Goal: Task Accomplishment & Management: Use online tool/utility

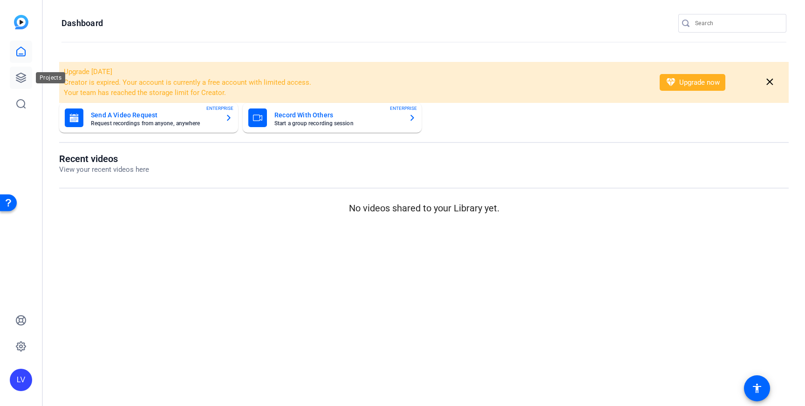
click at [26, 71] on link at bounding box center [21, 78] width 22 height 22
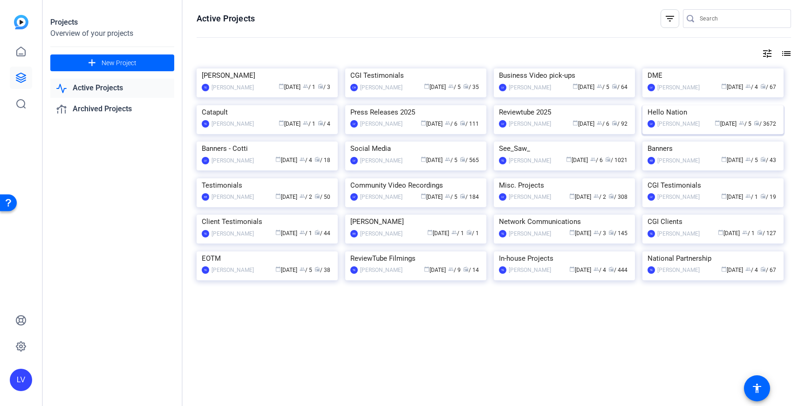
click at [671, 105] on img at bounding box center [712, 105] width 141 height 0
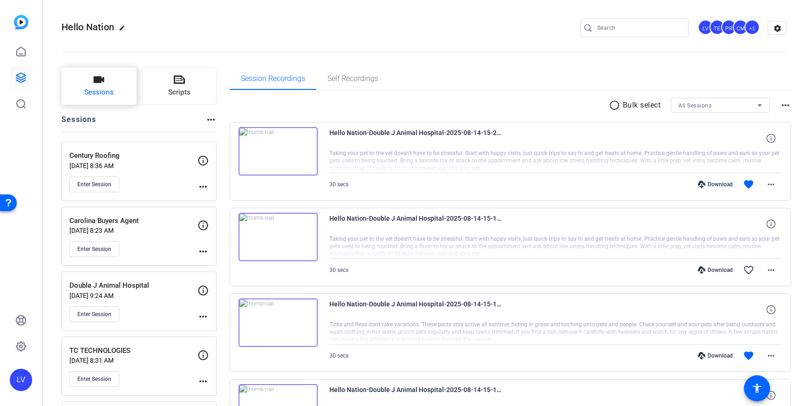
click at [102, 89] on span "Sessions" at bounding box center [98, 92] width 29 height 11
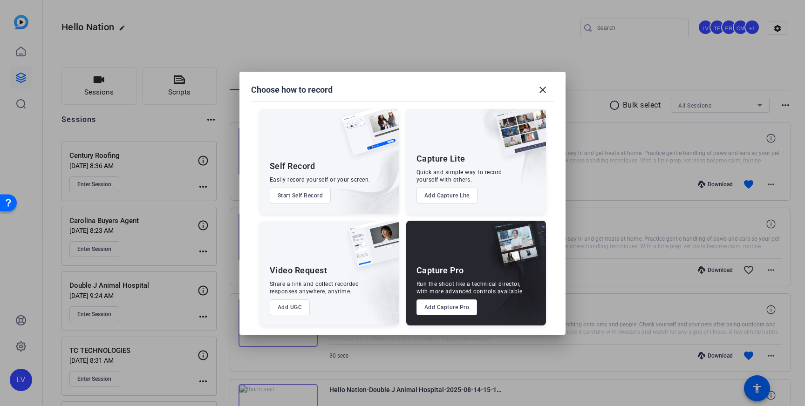
click at [448, 308] on button "Add Capture Pro" at bounding box center [446, 307] width 61 height 16
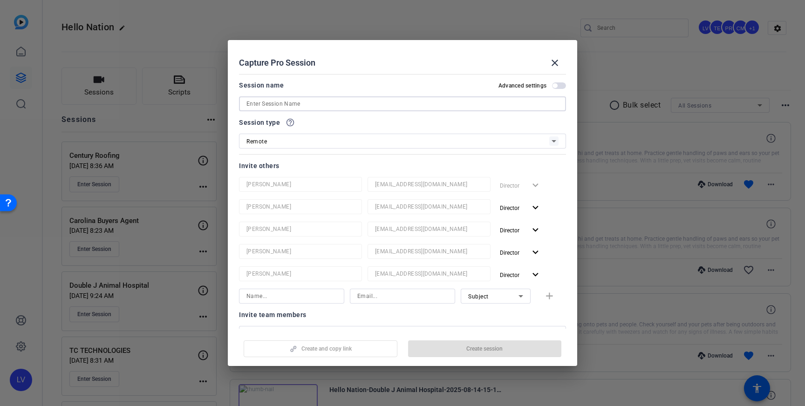
click at [358, 105] on input at bounding box center [402, 103] width 312 height 11
paste input "Leithauser Skin Institute"
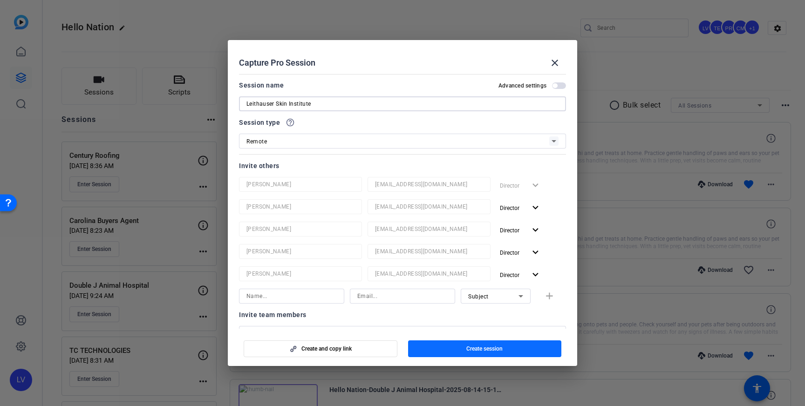
type input "Leithauser Skin Institute"
click at [467, 351] on span "Create session" at bounding box center [484, 348] width 36 height 7
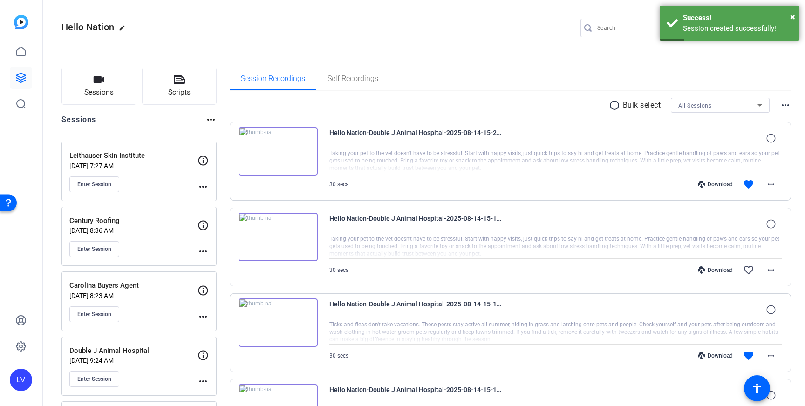
click at [206, 190] on mat-icon "more_horiz" at bounding box center [202, 186] width 11 height 11
click at [211, 198] on span "Edit Session" at bounding box center [226, 200] width 42 height 11
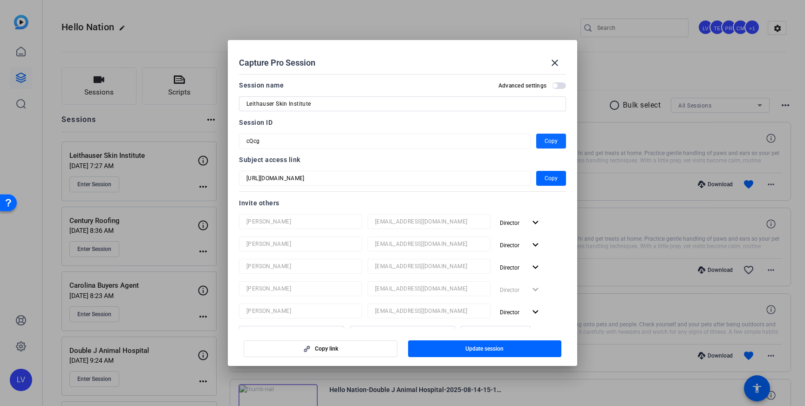
click at [544, 139] on span "button" at bounding box center [551, 141] width 30 height 22
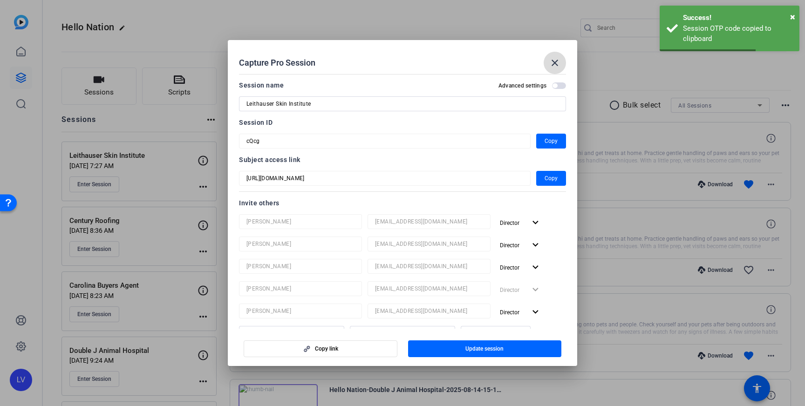
click at [550, 67] on mat-icon "close" at bounding box center [554, 62] width 11 height 11
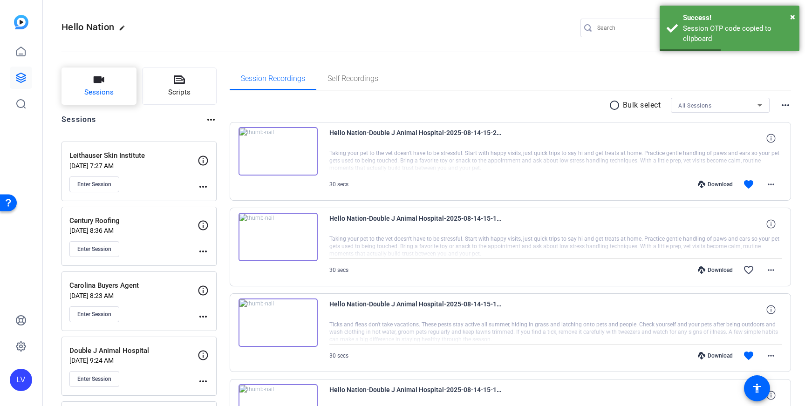
click at [115, 82] on button "Sessions" at bounding box center [98, 86] width 75 height 37
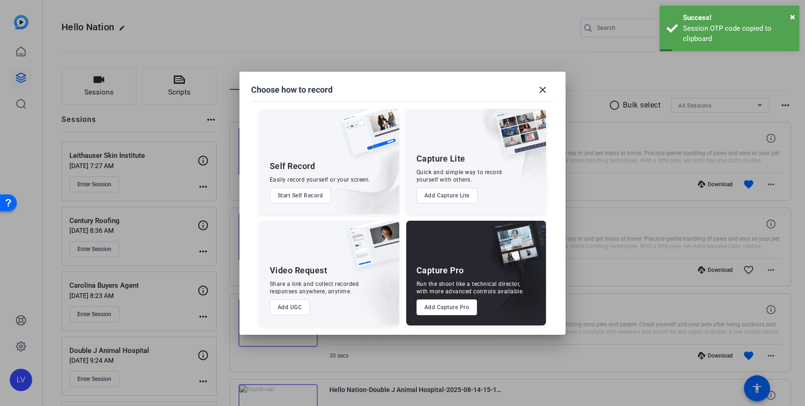
click at [514, 41] on div at bounding box center [402, 203] width 805 height 406
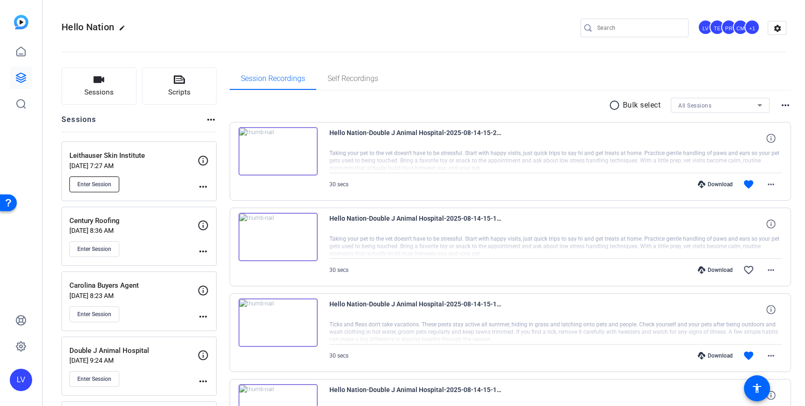
click at [107, 182] on span "Enter Session" at bounding box center [94, 184] width 34 height 7
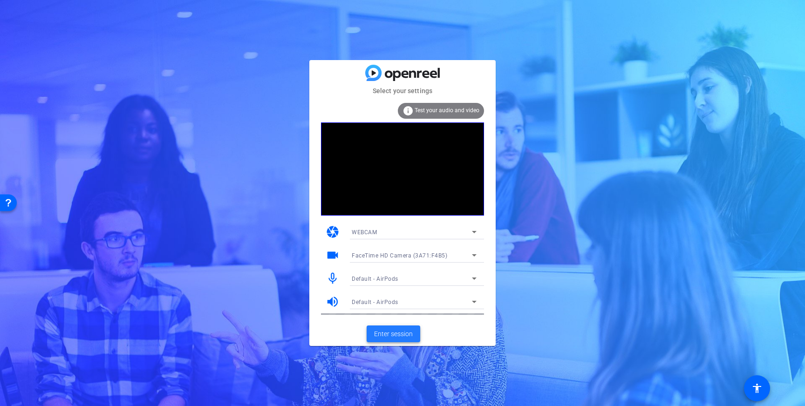
click at [399, 331] on span "Enter session" at bounding box center [393, 334] width 39 height 10
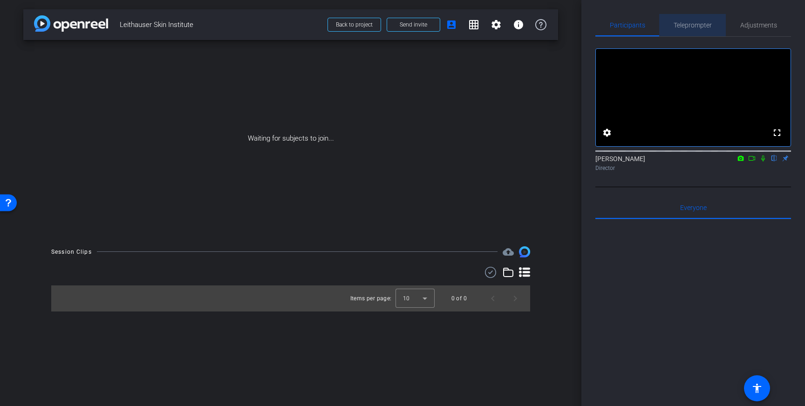
click at [687, 32] on span "Teleprompter" at bounding box center [692, 25] width 38 height 22
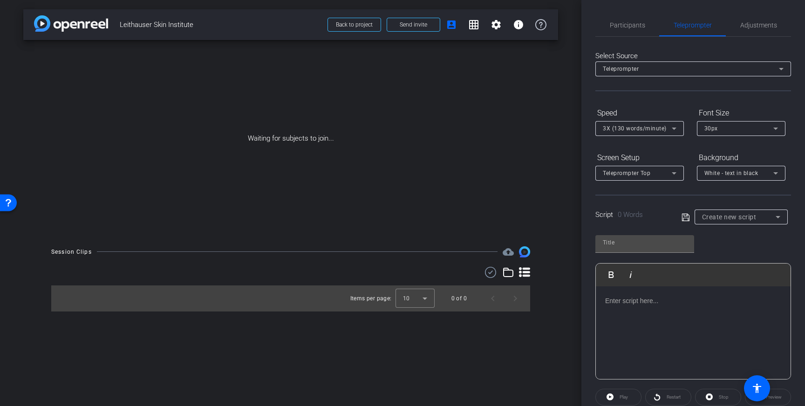
click at [651, 302] on p at bounding box center [693, 301] width 176 height 10
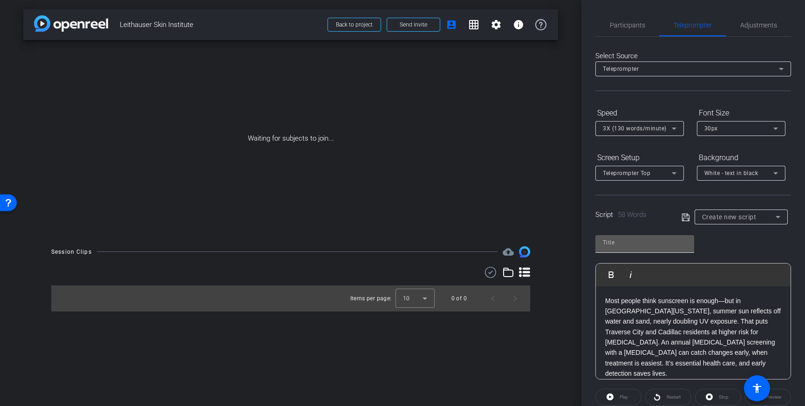
click at [627, 249] on div at bounding box center [645, 242] width 84 height 15
type input "Leithauser"
click at [685, 217] on icon at bounding box center [685, 217] width 8 height 11
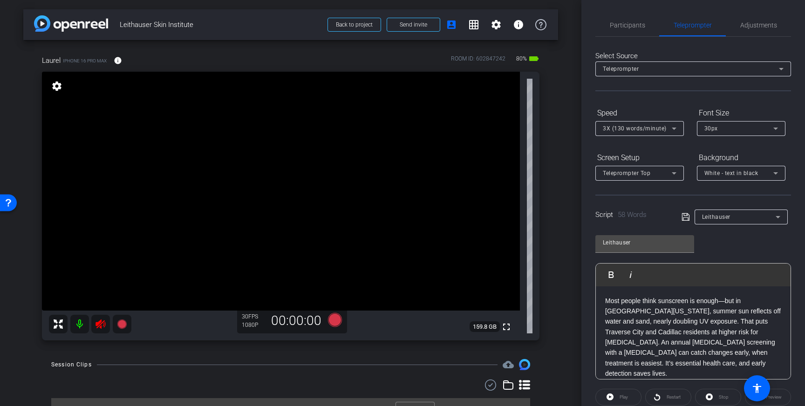
click at [99, 325] on icon at bounding box center [100, 323] width 10 height 9
click at [757, 31] on span "Adjustments" at bounding box center [758, 25] width 37 height 22
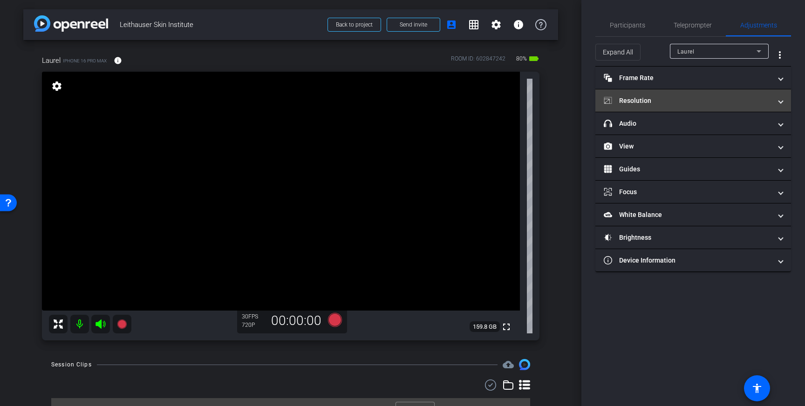
click at [754, 106] on mat-expansion-panel-header "Resolution" at bounding box center [693, 100] width 196 height 22
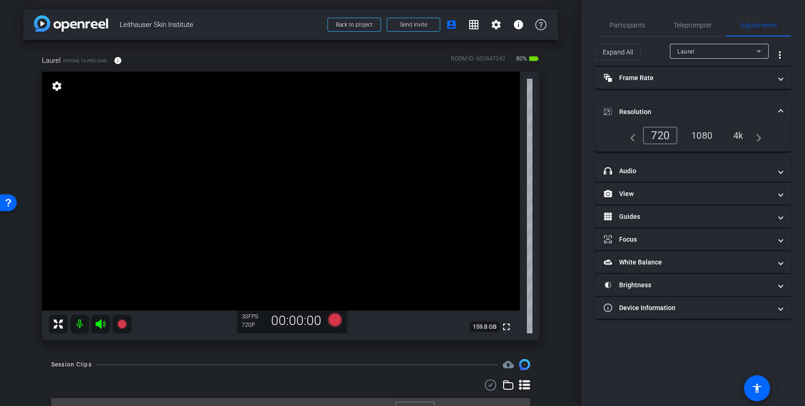
click at [736, 131] on div "4k" at bounding box center [738, 136] width 24 height 16
click at [335, 321] on icon at bounding box center [335, 320] width 14 height 14
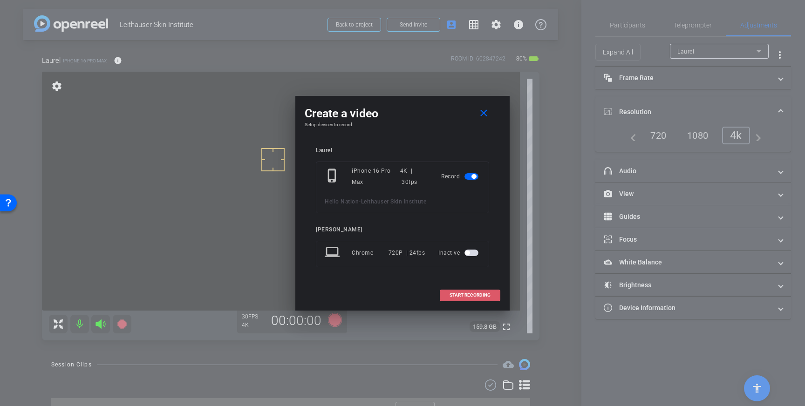
click at [466, 295] on span "START RECORDING" at bounding box center [469, 295] width 41 height 5
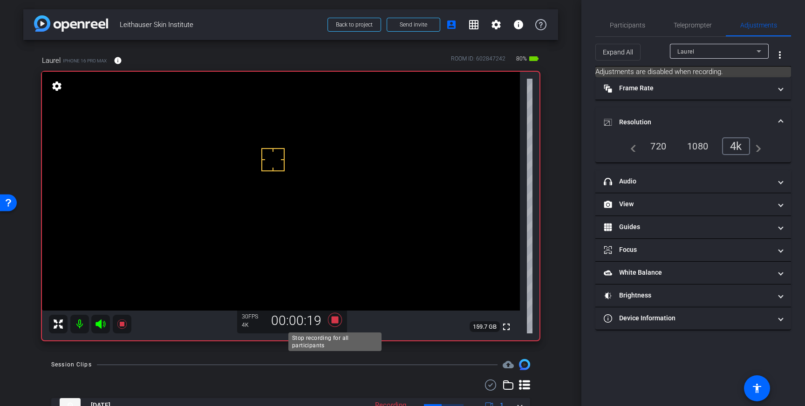
click at [333, 319] on icon at bounding box center [335, 320] width 14 height 14
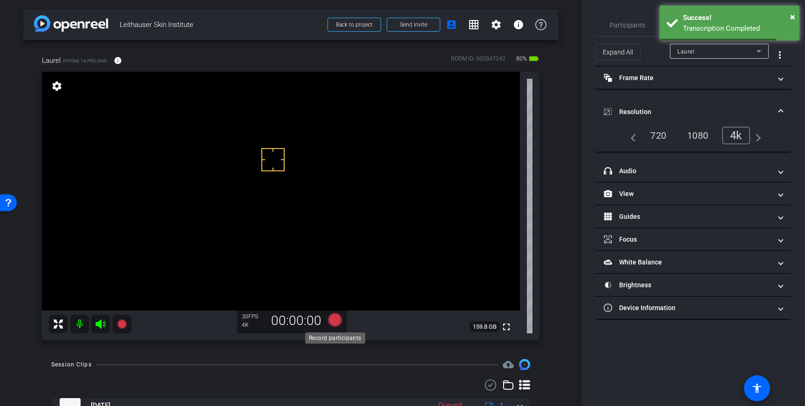
click at [332, 320] on icon at bounding box center [335, 320] width 14 height 14
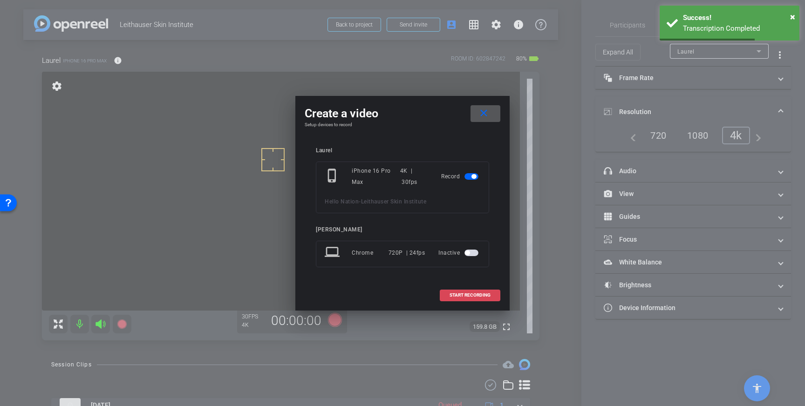
click at [480, 293] on span "START RECORDING" at bounding box center [469, 295] width 41 height 5
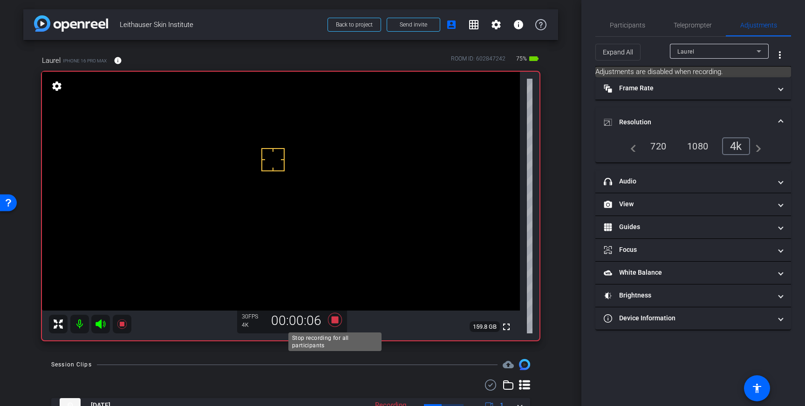
click at [336, 322] on icon at bounding box center [335, 320] width 14 height 14
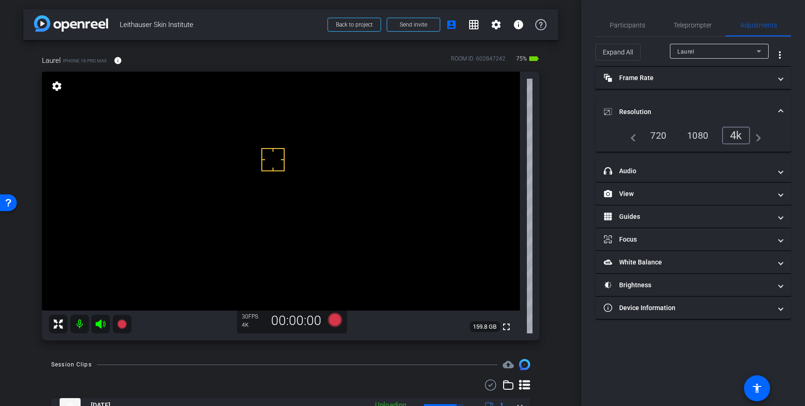
drag, startPoint x: 686, startPoint y: 27, endPoint x: 723, endPoint y: 176, distance: 154.2
click at [686, 27] on span "Teleprompter" at bounding box center [692, 25] width 38 height 7
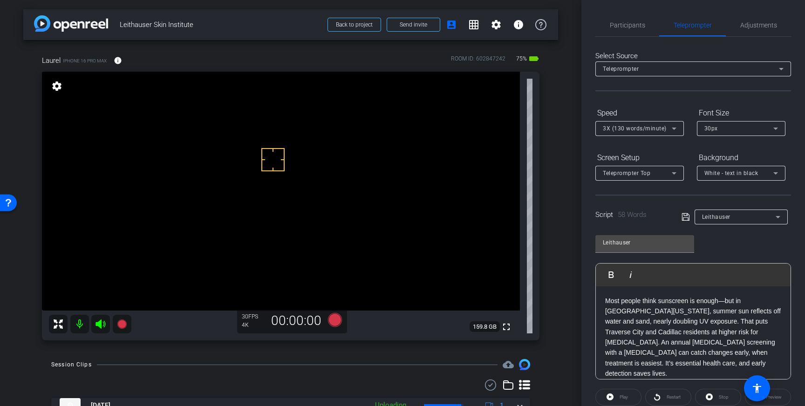
scroll to position [103, 0]
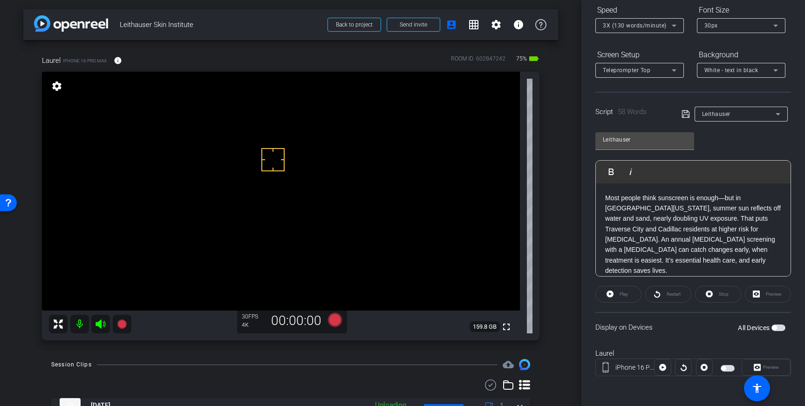
drag, startPoint x: 777, startPoint y: 331, endPoint x: 793, endPoint y: 353, distance: 27.1
click at [777, 331] on div "All Devices" at bounding box center [762, 327] width 48 height 9
click at [781, 332] on div "All Devices" at bounding box center [762, 327] width 48 height 9
drag, startPoint x: 777, startPoint y: 326, endPoint x: 788, endPoint y: 355, distance: 31.6
click at [777, 326] on span "button" at bounding box center [778, 328] width 14 height 7
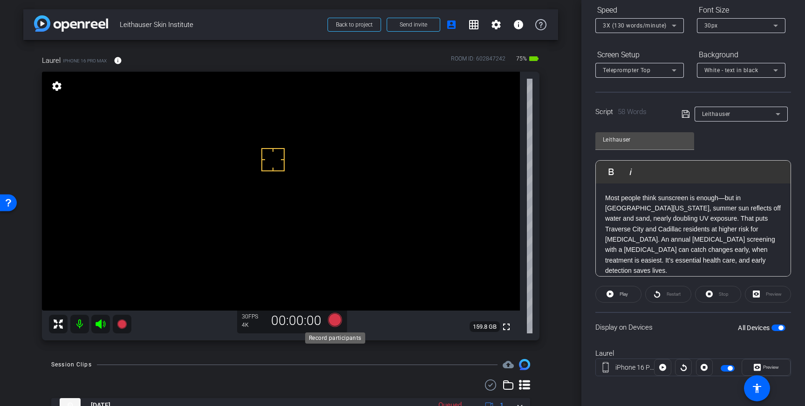
click at [336, 321] on icon at bounding box center [335, 320] width 14 height 14
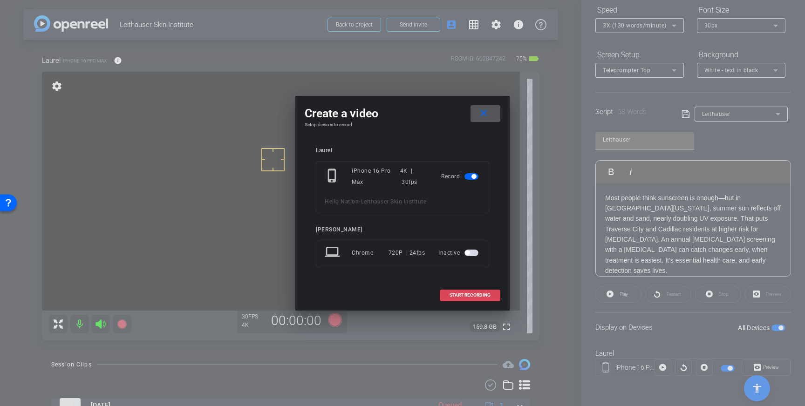
click at [478, 290] on span at bounding box center [470, 295] width 60 height 22
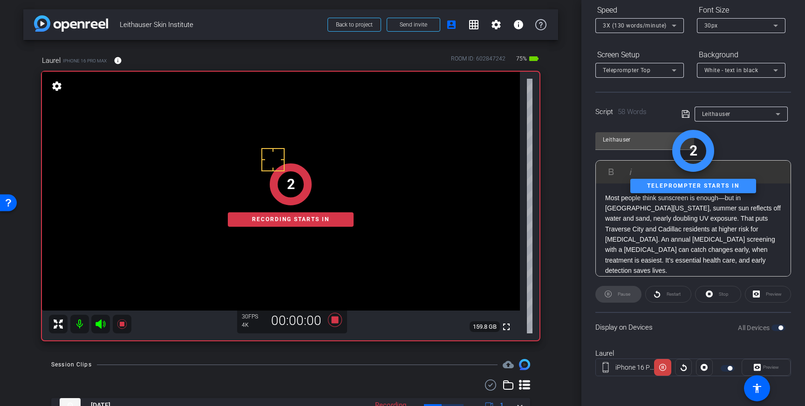
scroll to position [0, 0]
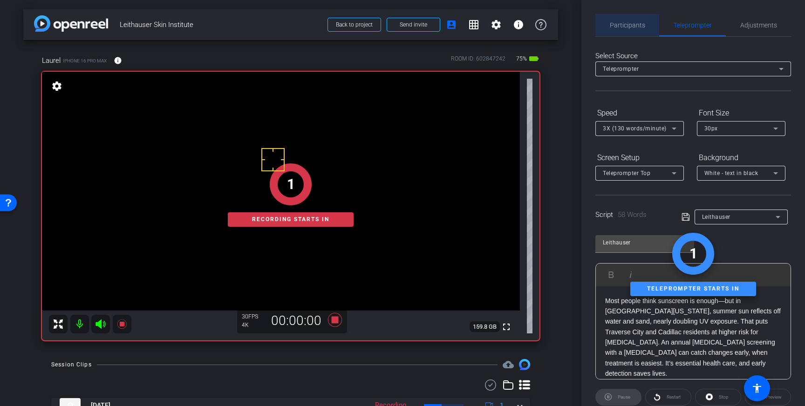
click at [643, 23] on span "Participants" at bounding box center [627, 25] width 35 height 7
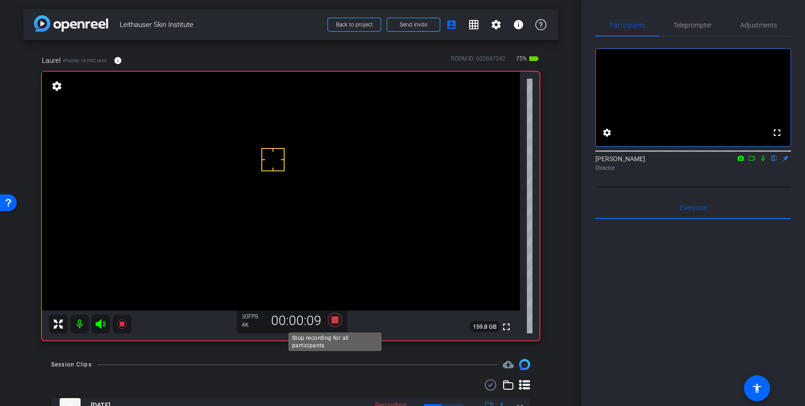
click at [333, 322] on icon at bounding box center [335, 320] width 14 height 14
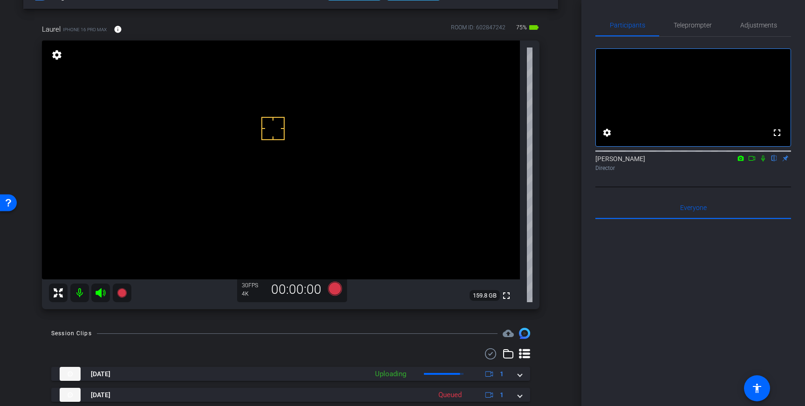
scroll to position [32, 0]
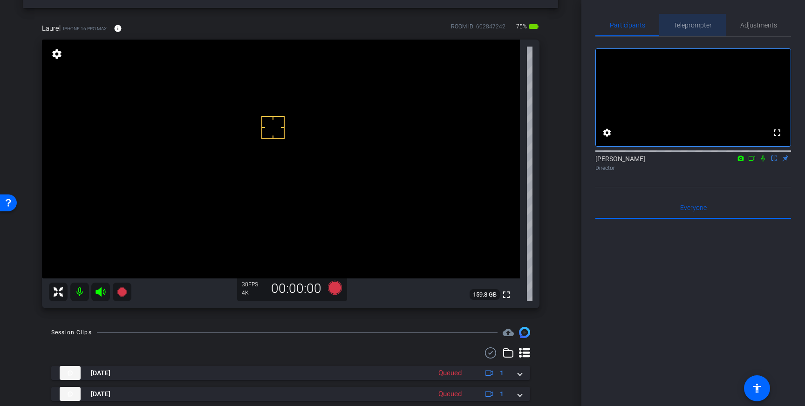
click at [684, 26] on span "Teleprompter" at bounding box center [692, 25] width 38 height 7
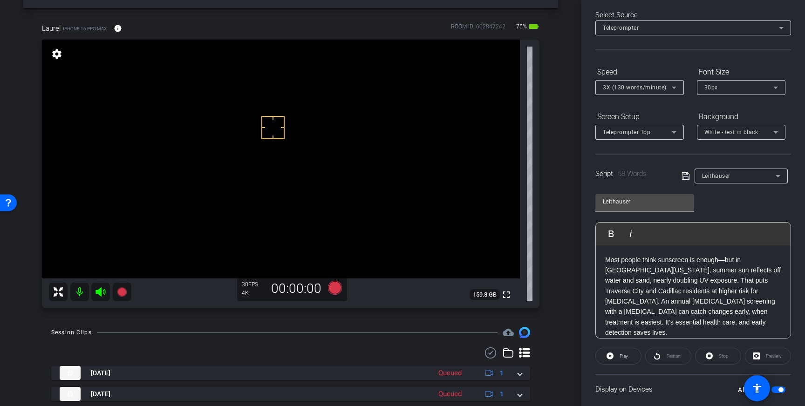
scroll to position [0, 0]
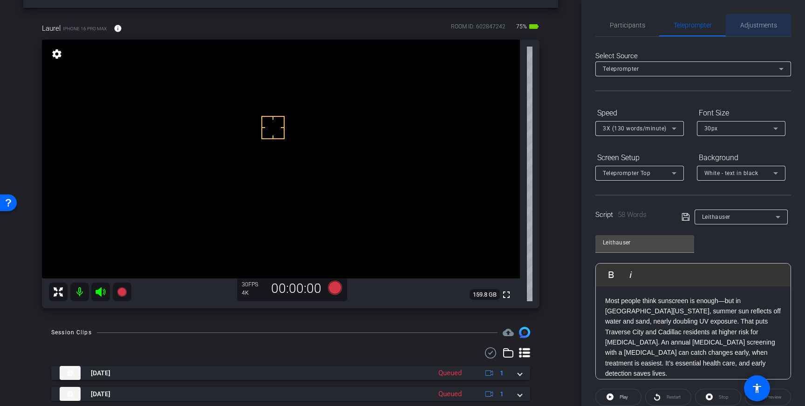
click at [756, 26] on span "Adjustments" at bounding box center [758, 25] width 37 height 7
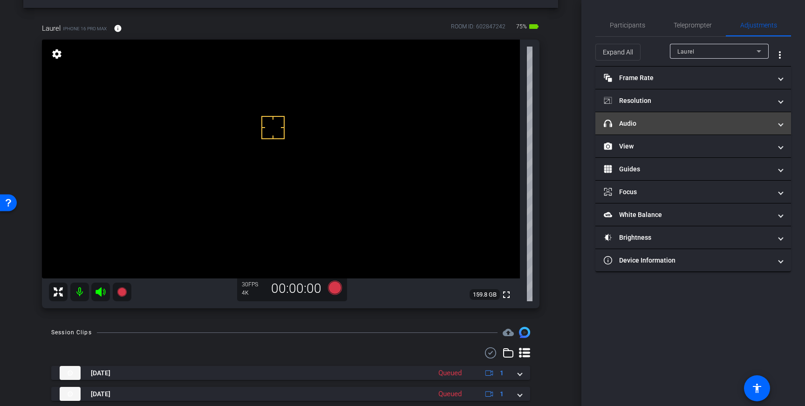
click at [764, 117] on mat-expansion-panel-header "headphone icon Audio" at bounding box center [693, 123] width 196 height 22
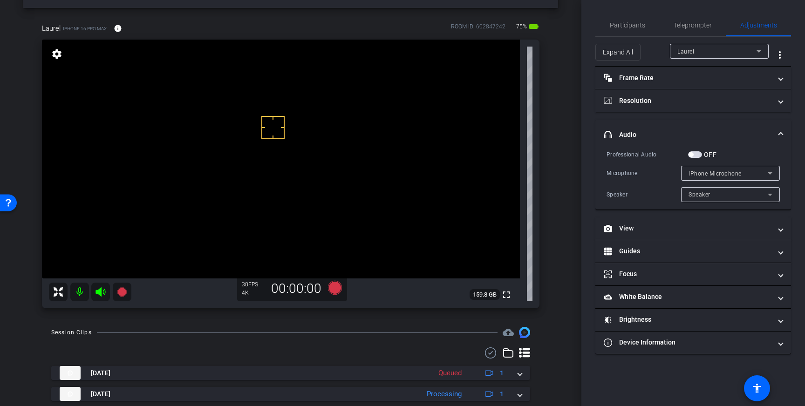
click at [693, 157] on span "button" at bounding box center [695, 154] width 14 height 7
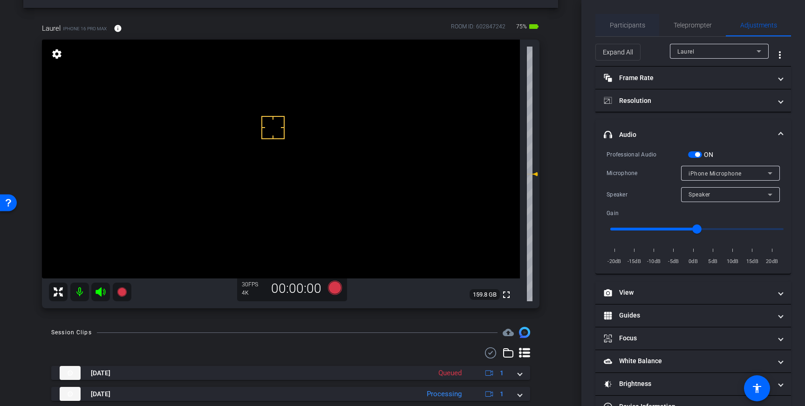
click at [626, 34] on span "Participants" at bounding box center [627, 25] width 35 height 22
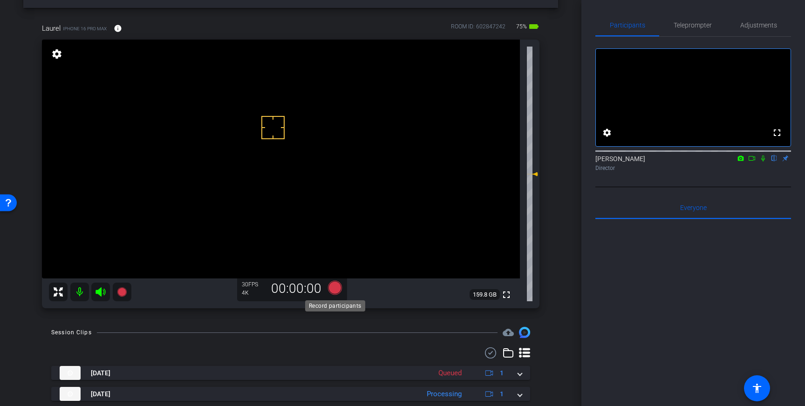
click at [332, 288] on icon at bounding box center [335, 288] width 14 height 14
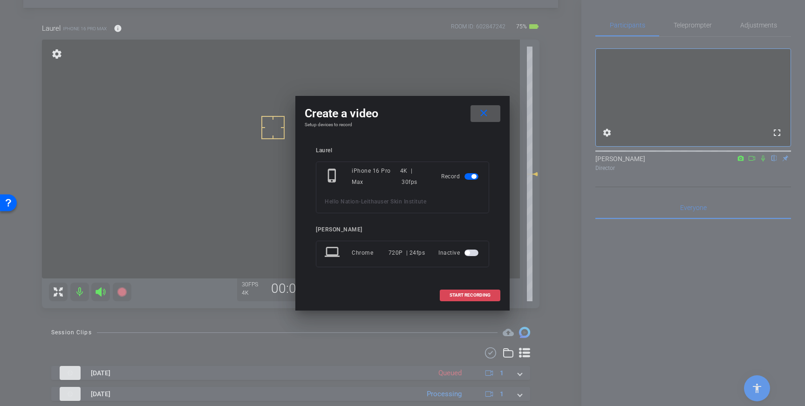
click at [458, 294] on span "START RECORDING" at bounding box center [469, 295] width 41 height 5
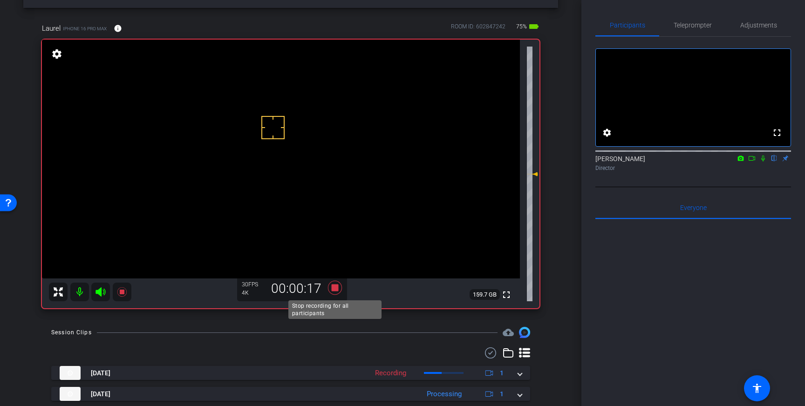
click at [336, 287] on icon at bounding box center [335, 288] width 14 height 14
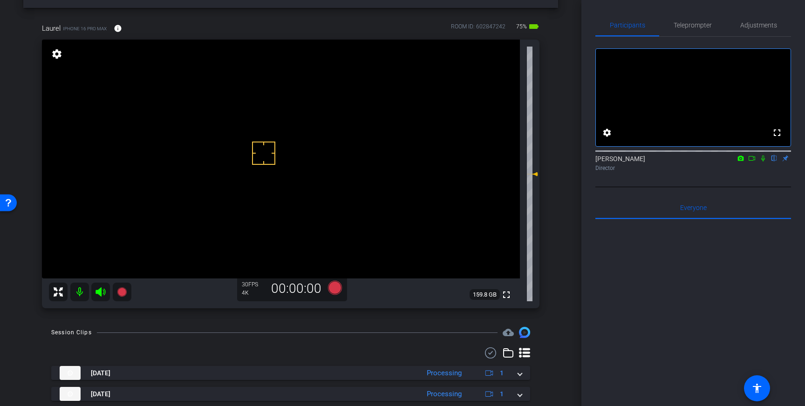
drag, startPoint x: 264, startPoint y: 153, endPoint x: 265, endPoint y: 138, distance: 15.4
click at [332, 291] on icon at bounding box center [335, 288] width 14 height 14
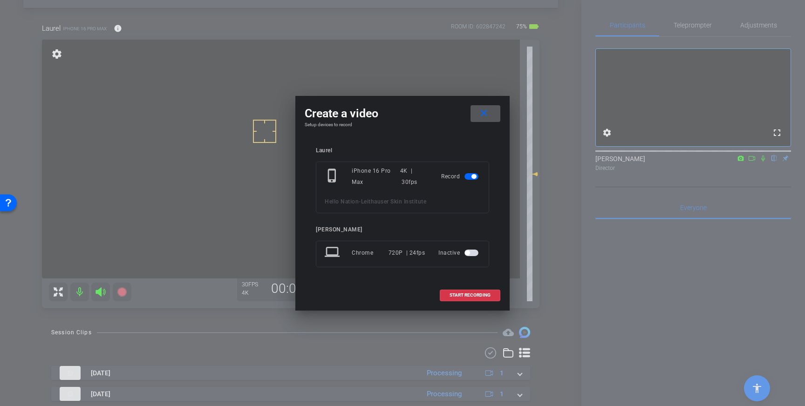
drag, startPoint x: 472, startPoint y: 296, endPoint x: 543, endPoint y: 246, distance: 87.3
click at [475, 295] on span "START RECORDING" at bounding box center [469, 295] width 41 height 5
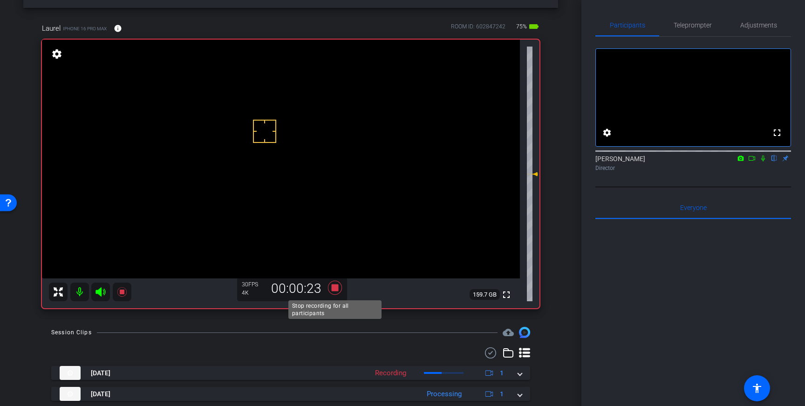
click at [334, 292] on icon at bounding box center [335, 287] width 22 height 17
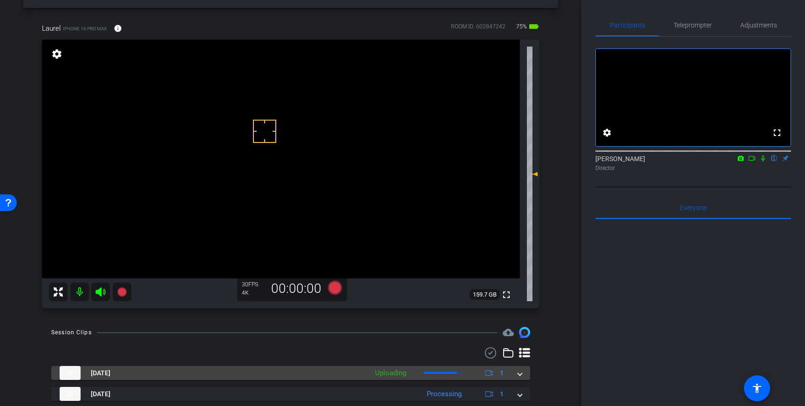
drag, startPoint x: 517, startPoint y: 375, endPoint x: 508, endPoint y: 379, distance: 10.0
click at [516, 376] on div "Aug 19, 2025 Uploading 1" at bounding box center [289, 373] width 458 height 14
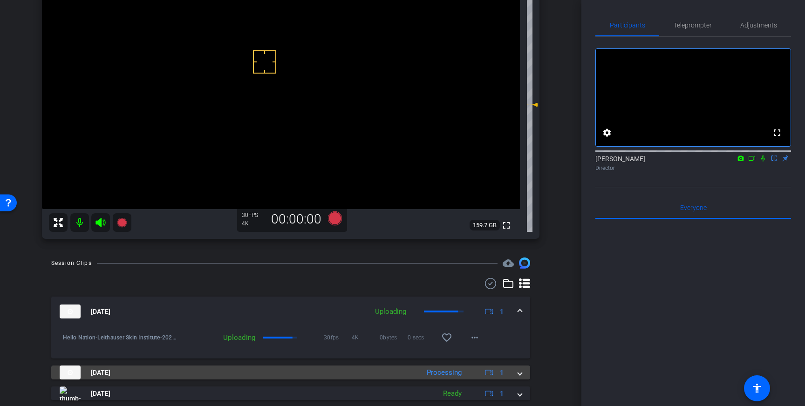
scroll to position [105, 0]
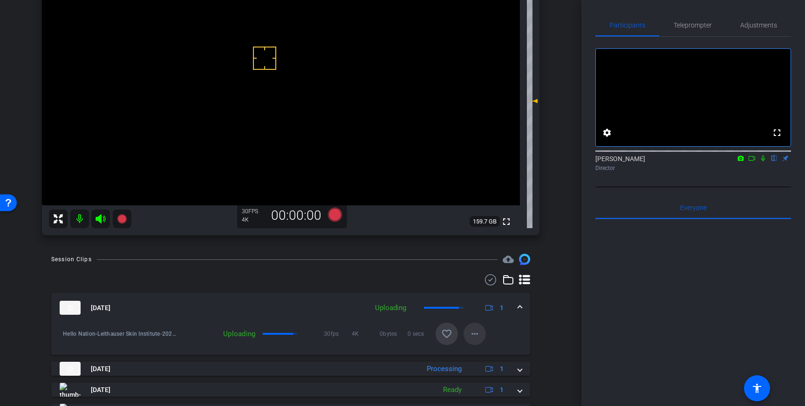
drag, startPoint x: 446, startPoint y: 326, endPoint x: 485, endPoint y: 327, distance: 39.1
click at [446, 326] on span at bounding box center [446, 334] width 22 height 22
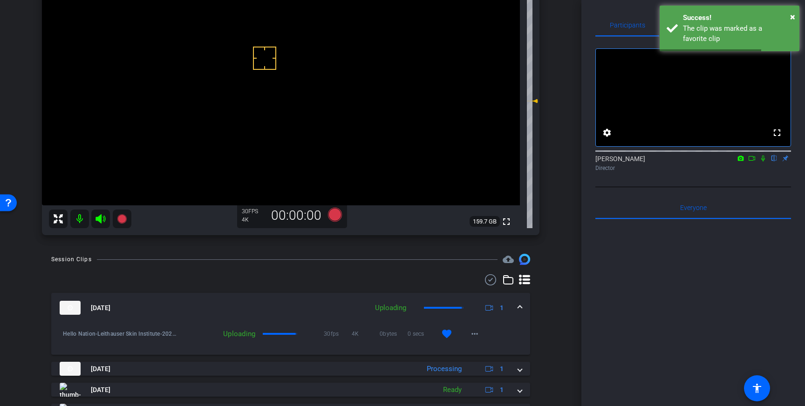
click at [519, 311] on span at bounding box center [520, 308] width 4 height 10
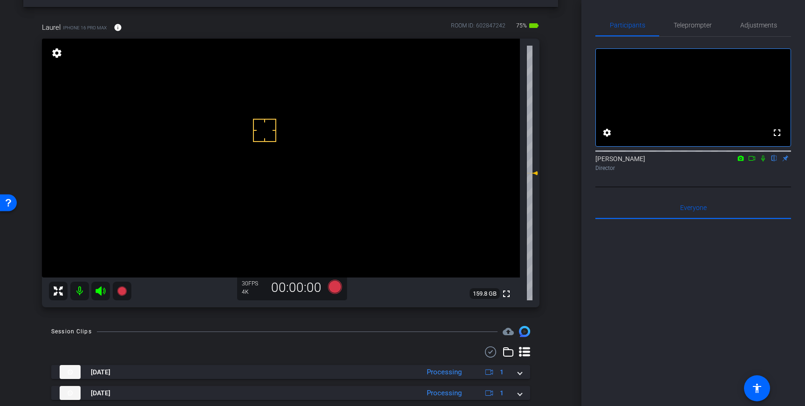
scroll to position [28, 0]
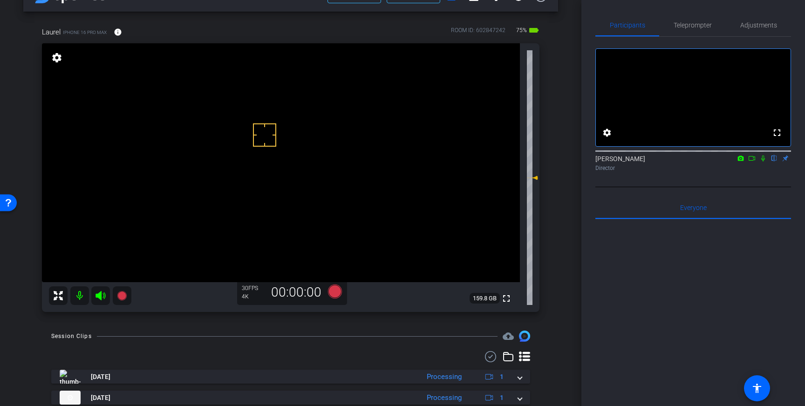
drag, startPoint x: 261, startPoint y: 159, endPoint x: 263, endPoint y: 146, distance: 12.7
click at [335, 291] on icon at bounding box center [335, 292] width 14 height 14
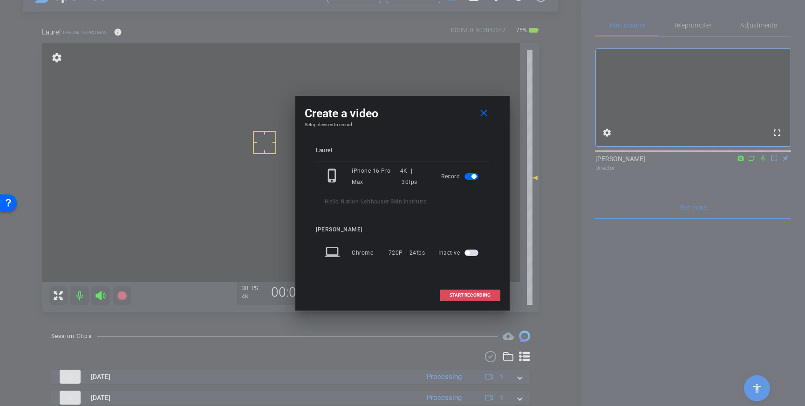
drag, startPoint x: 488, startPoint y: 290, endPoint x: 524, endPoint y: 247, distance: 56.1
click at [488, 290] on span at bounding box center [470, 295] width 60 height 22
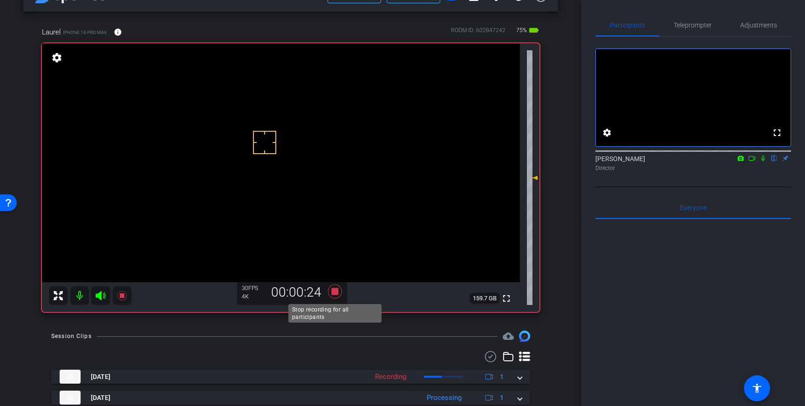
click at [336, 292] on icon at bounding box center [335, 292] width 14 height 14
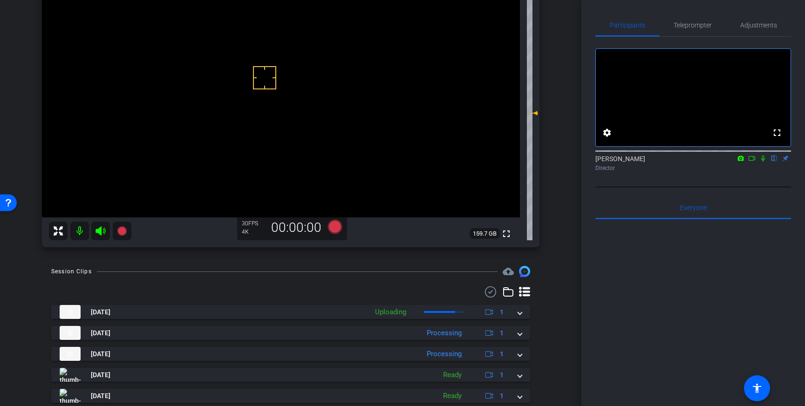
scroll to position [94, 0]
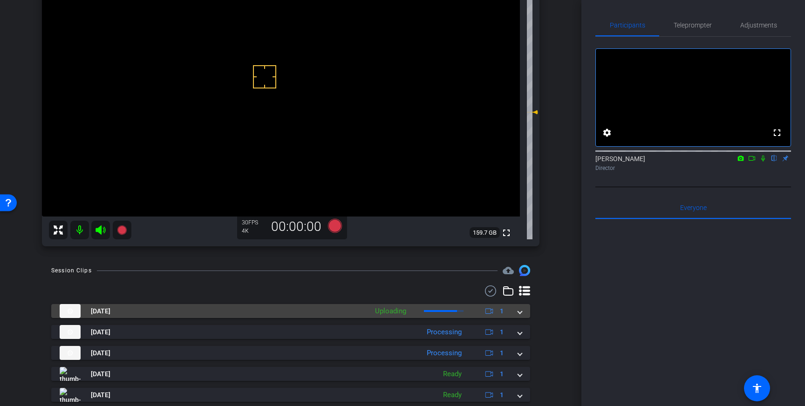
click at [526, 312] on mat-expansion-panel-header "Aug 19, 2025 Uploading 1" at bounding box center [290, 311] width 479 height 14
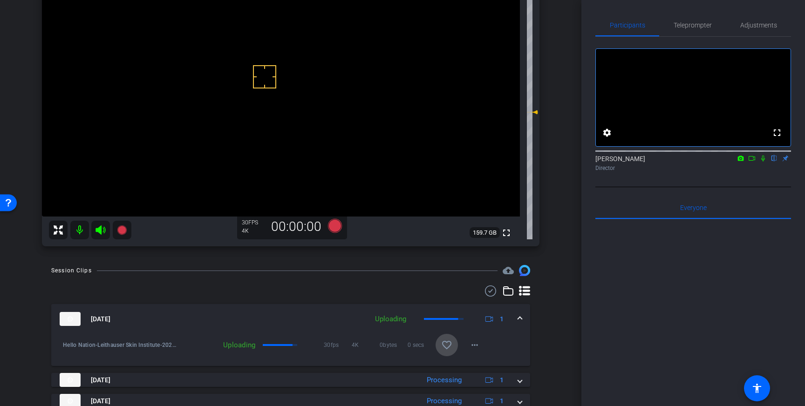
click at [449, 345] on mat-icon "favorite_border" at bounding box center [446, 344] width 11 height 11
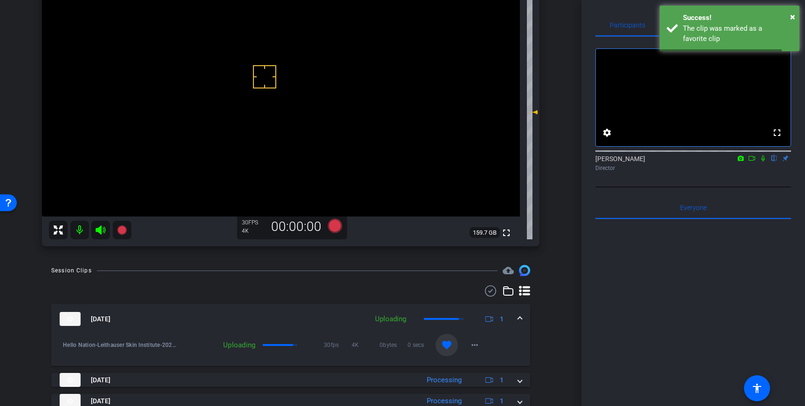
click at [515, 317] on div "Aug 19, 2025 Uploading 1" at bounding box center [289, 319] width 458 height 14
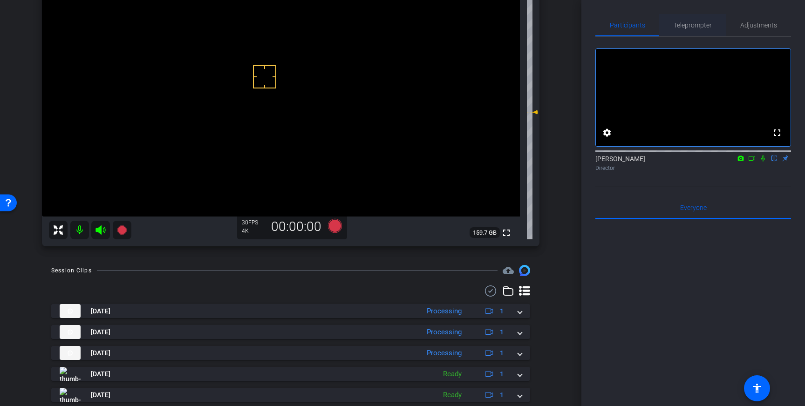
click at [692, 26] on span "Teleprompter" at bounding box center [692, 25] width 38 height 7
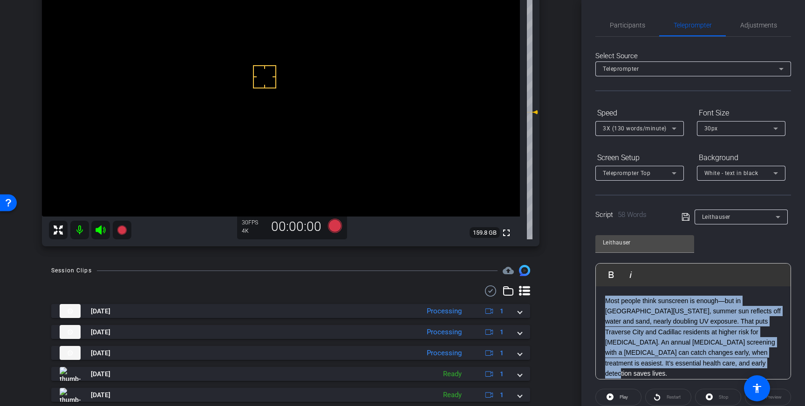
drag, startPoint x: 703, startPoint y: 365, endPoint x: 604, endPoint y: 303, distance: 116.8
click at [604, 303] on div "Most people think sunscreen is enough—but in Northern Michigan, summer sun refl…" at bounding box center [693, 337] width 195 height 102
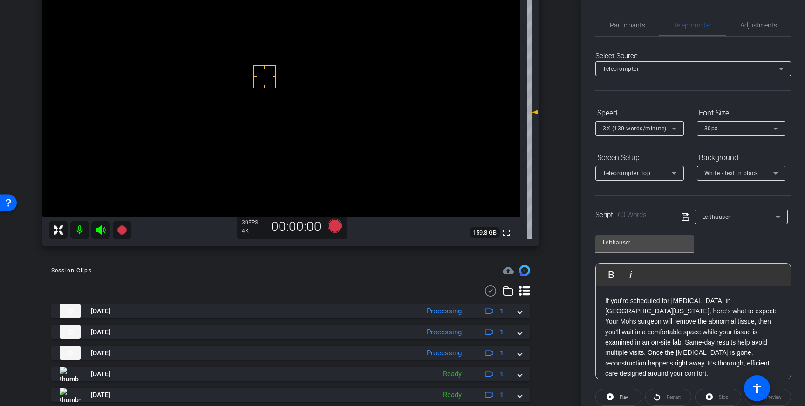
click at [685, 218] on icon at bounding box center [685, 216] width 8 height 11
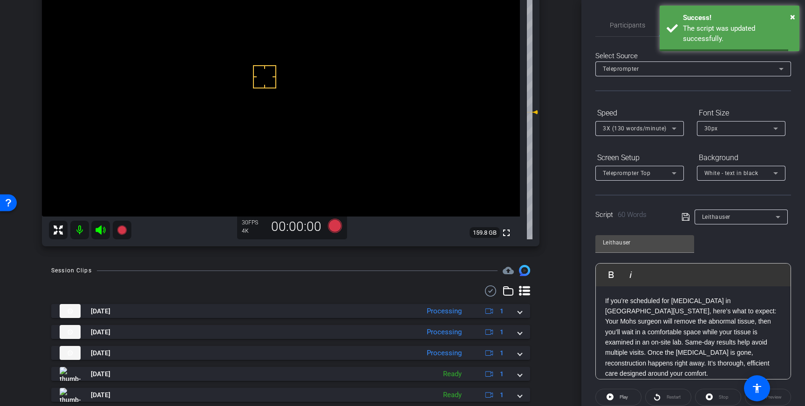
scroll to position [103, 0]
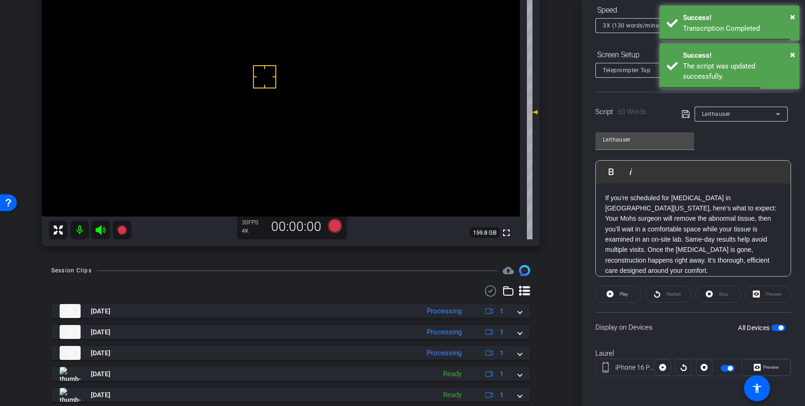
click at [777, 327] on span "button" at bounding box center [778, 328] width 14 height 7
click at [782, 328] on span "button" at bounding box center [778, 328] width 14 height 7
click at [686, 114] on icon at bounding box center [685, 114] width 8 height 11
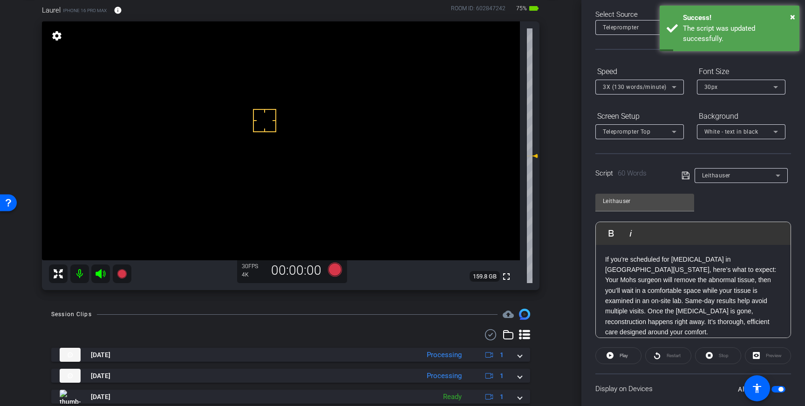
scroll to position [53, 0]
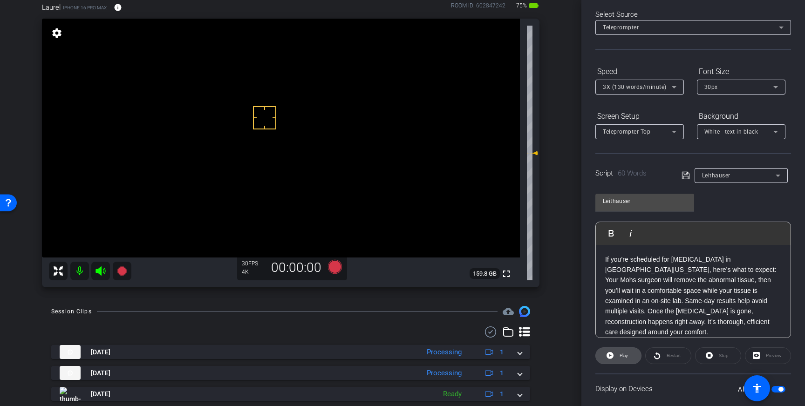
click at [614, 354] on span at bounding box center [618, 356] width 45 height 22
click at [713, 354] on span at bounding box center [717, 356] width 45 height 22
click at [332, 267] on icon at bounding box center [335, 267] width 14 height 14
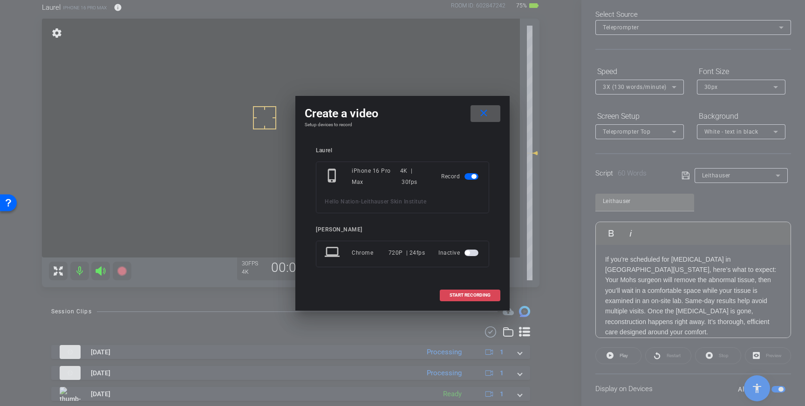
click at [475, 298] on span "START RECORDING" at bounding box center [469, 295] width 41 height 5
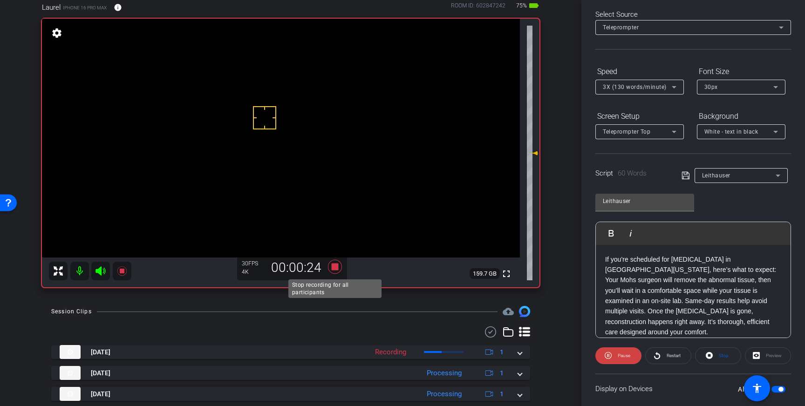
click at [338, 268] on icon at bounding box center [335, 266] width 22 height 17
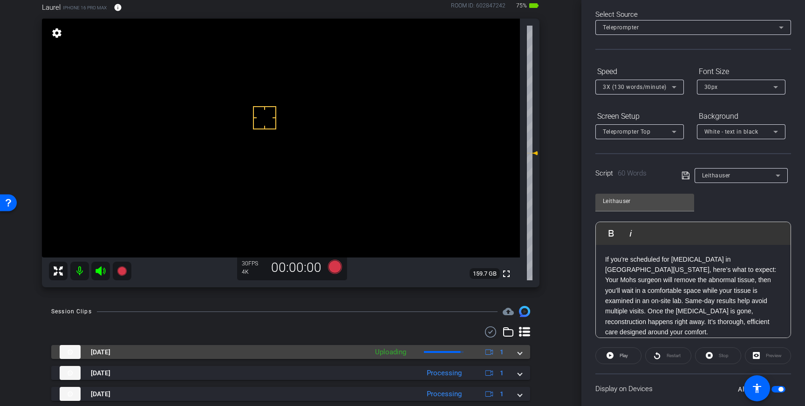
click at [522, 355] on mat-expansion-panel-header "Aug 19, 2025 Uploading 1" at bounding box center [290, 352] width 479 height 14
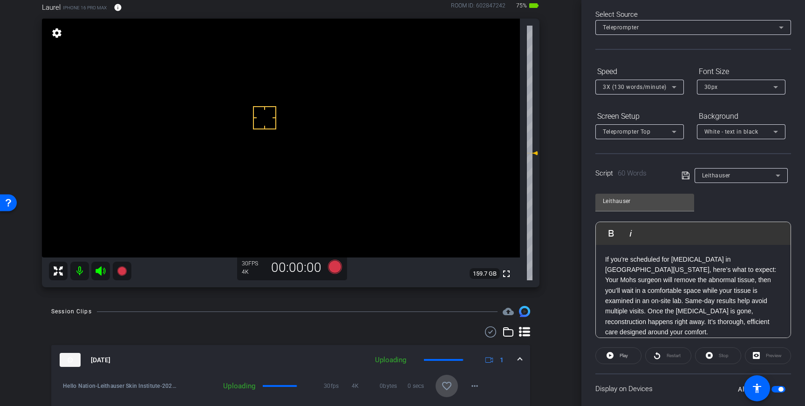
click at [442, 387] on mat-icon "favorite_border" at bounding box center [446, 385] width 11 height 11
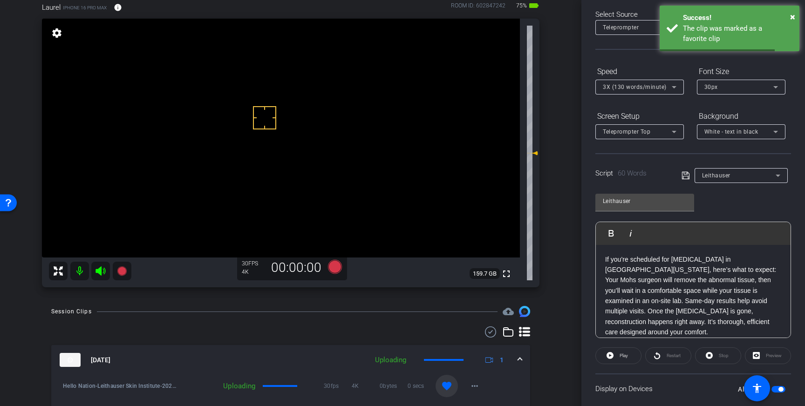
click at [518, 358] on span at bounding box center [520, 360] width 4 height 10
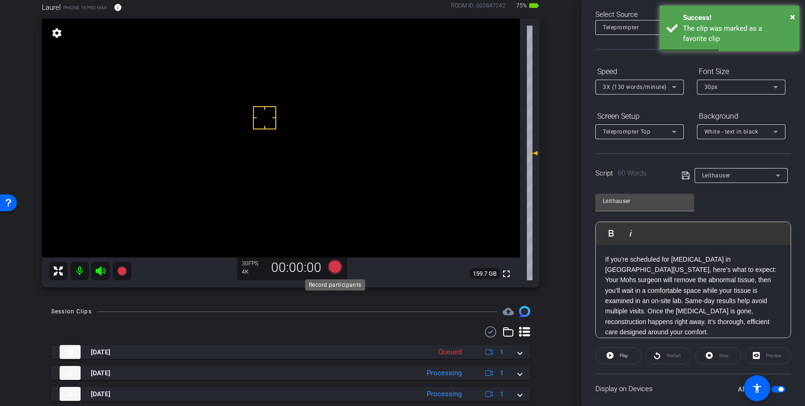
click at [334, 267] on icon at bounding box center [335, 267] width 14 height 14
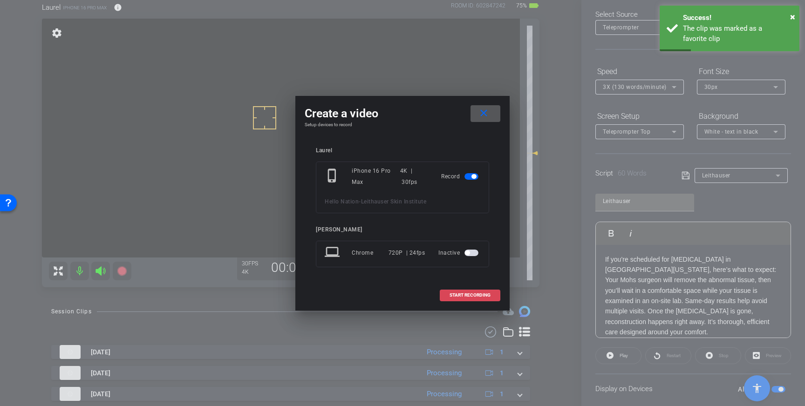
click at [458, 290] on span at bounding box center [470, 295] width 60 height 22
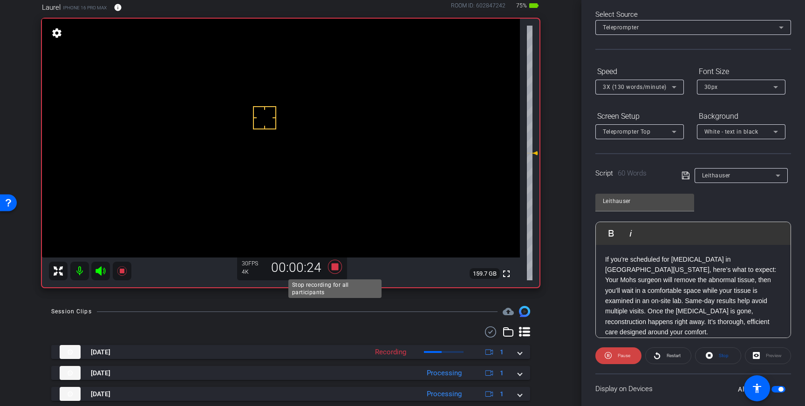
click at [335, 269] on icon at bounding box center [335, 267] width 14 height 14
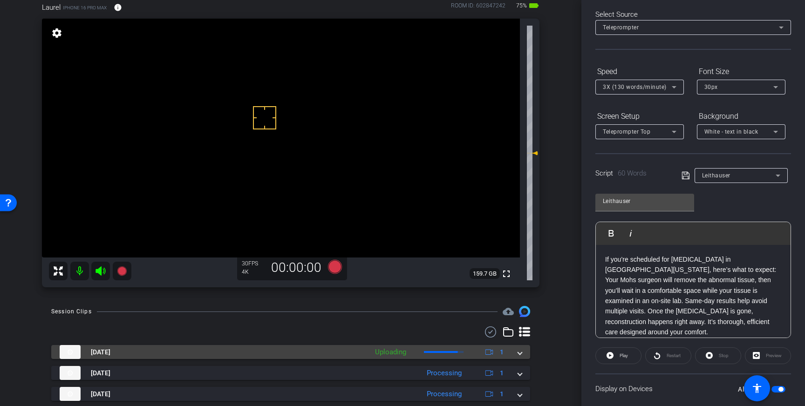
click at [516, 356] on div "Aug 19, 2025 Uploading 1" at bounding box center [289, 352] width 458 height 14
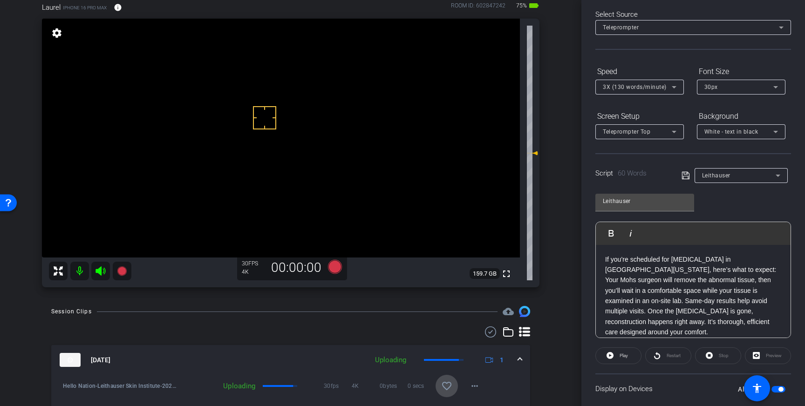
click at [451, 383] on mat-icon "favorite_border" at bounding box center [446, 385] width 11 height 11
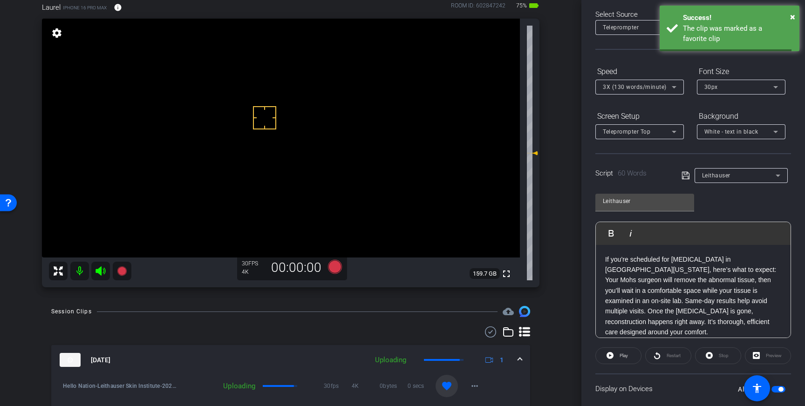
click at [515, 360] on div "Aug 19, 2025 Uploading 1" at bounding box center [289, 360] width 458 height 14
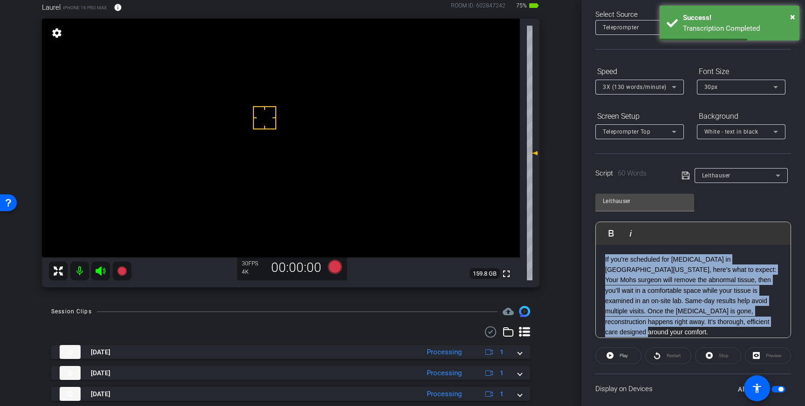
drag, startPoint x: 713, startPoint y: 325, endPoint x: 599, endPoint y: 263, distance: 130.0
click at [599, 263] on div "If you’re scheduled for Mohs surgery in Northern Michigan, here’s what to expec…" at bounding box center [693, 296] width 195 height 102
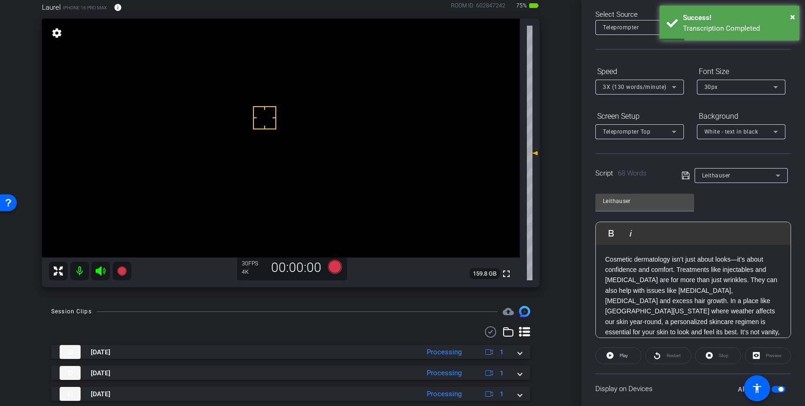
click at [686, 175] on icon at bounding box center [685, 175] width 8 height 11
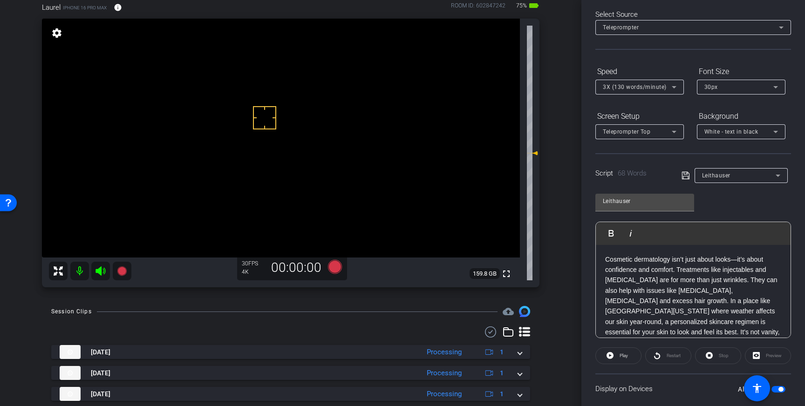
click at [686, 175] on icon at bounding box center [685, 175] width 8 height 11
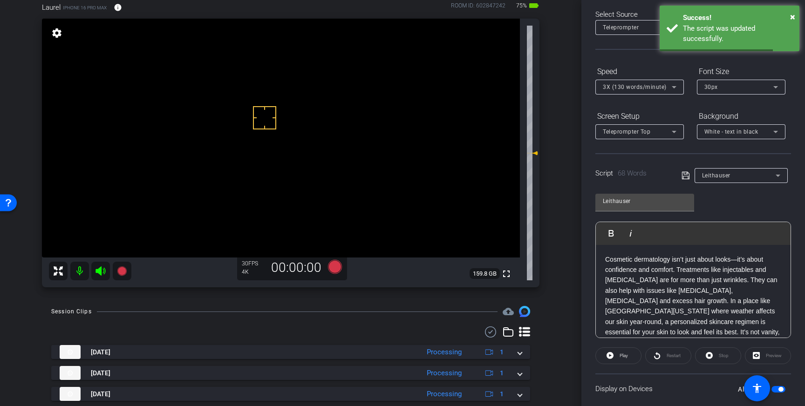
click at [781, 393] on div "All Devices" at bounding box center [762, 389] width 48 height 9
click at [780, 389] on span "button" at bounding box center [780, 389] width 5 height 5
click at [780, 389] on span "button" at bounding box center [778, 389] width 14 height 7
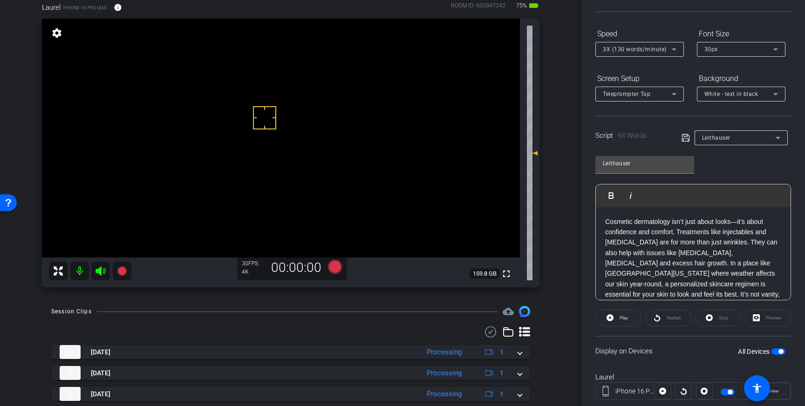
scroll to position [0, 0]
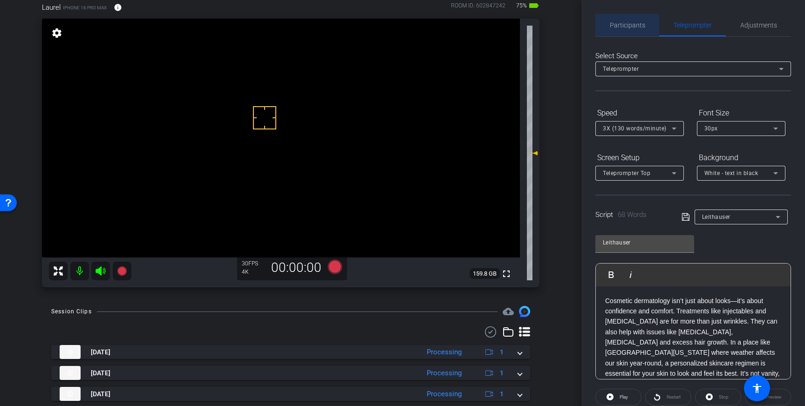
click at [619, 25] on span "Participants" at bounding box center [627, 25] width 35 height 7
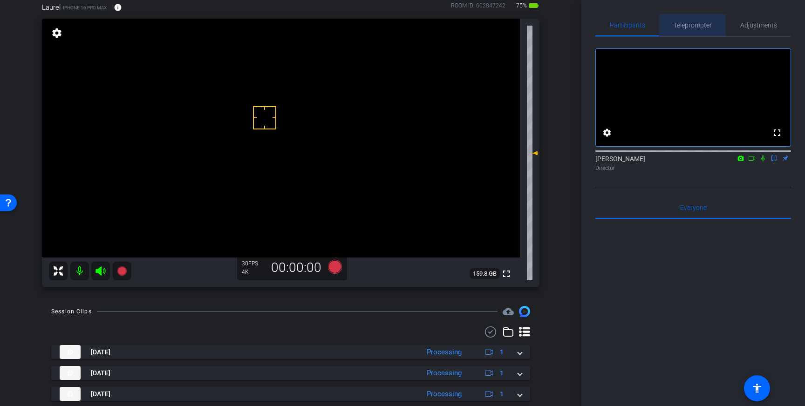
click at [691, 31] on span "Teleprompter" at bounding box center [692, 25] width 38 height 22
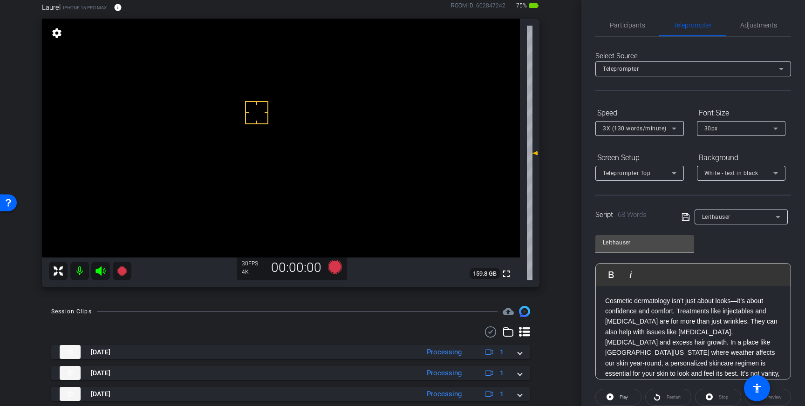
drag, startPoint x: 257, startPoint y: 113, endPoint x: 262, endPoint y: 120, distance: 9.0
click at [627, 25] on span "Participants" at bounding box center [627, 25] width 35 height 7
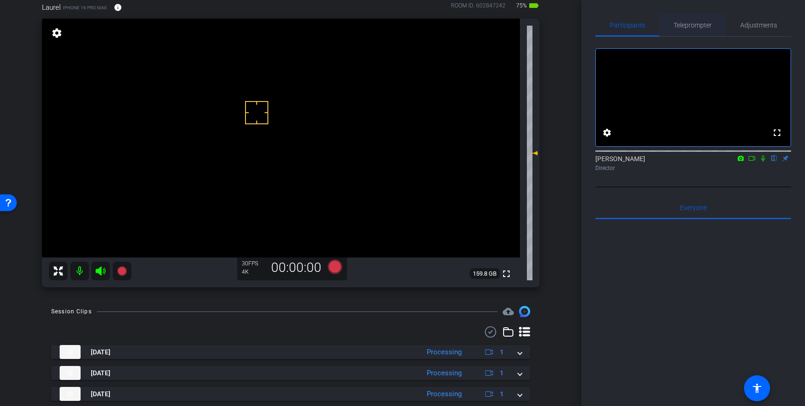
click at [690, 27] on span "Teleprompter" at bounding box center [692, 25] width 38 height 7
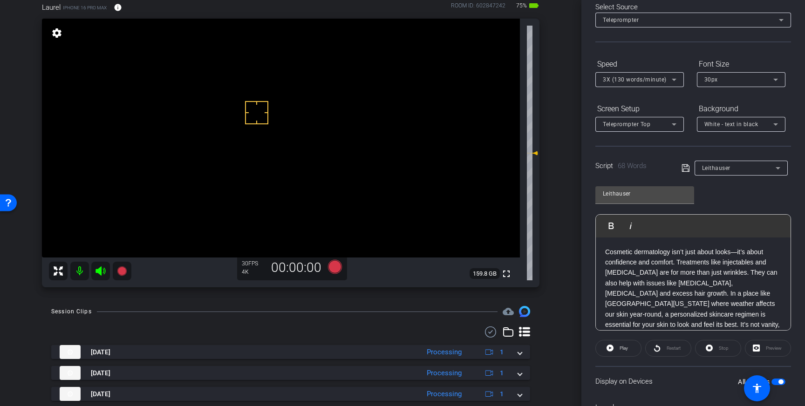
scroll to position [103, 0]
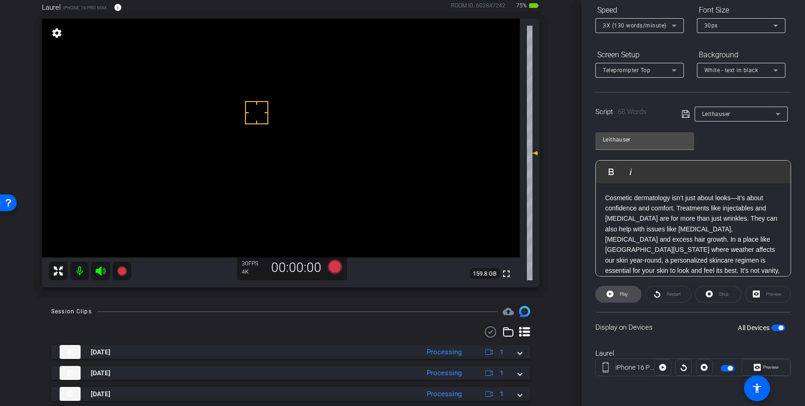
click at [612, 294] on icon at bounding box center [609, 294] width 7 height 7
click at [725, 292] on span "Stop" at bounding box center [724, 294] width 10 height 5
click at [335, 267] on icon at bounding box center [335, 266] width 14 height 14
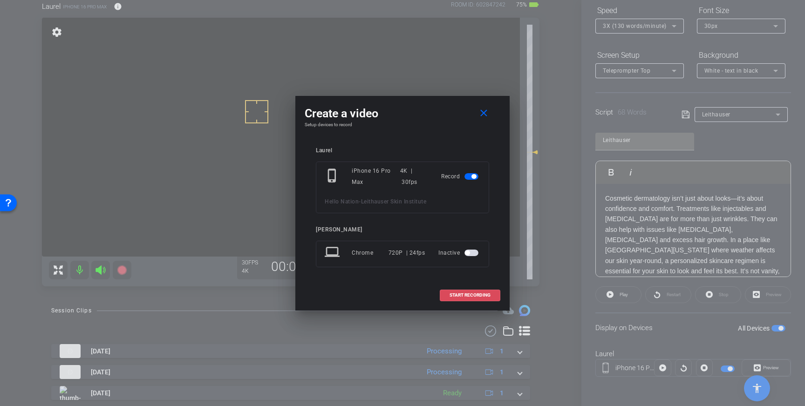
drag, startPoint x: 464, startPoint y: 295, endPoint x: 421, endPoint y: 267, distance: 51.7
click at [464, 295] on span "START RECORDING" at bounding box center [469, 295] width 41 height 5
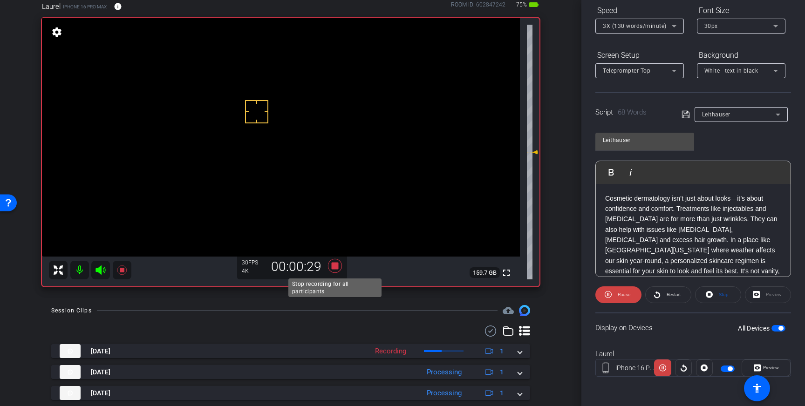
click at [337, 270] on icon at bounding box center [335, 266] width 22 height 17
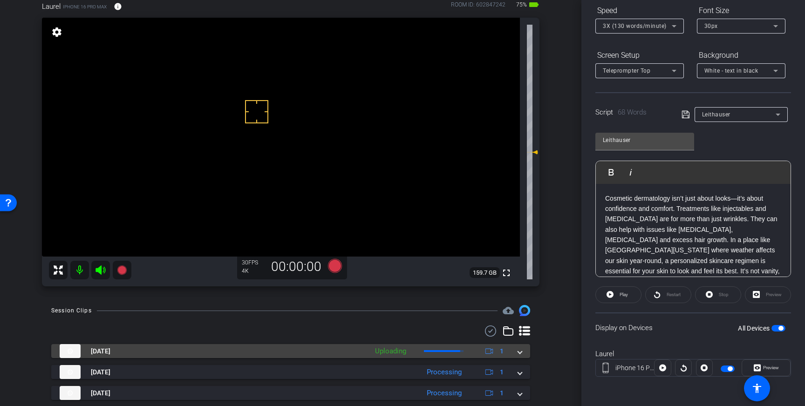
drag, startPoint x: 522, startPoint y: 353, endPoint x: 495, endPoint y: 373, distance: 32.9
click at [520, 353] on mat-expansion-panel-header "Aug 19, 2025 Uploading 1" at bounding box center [290, 351] width 479 height 14
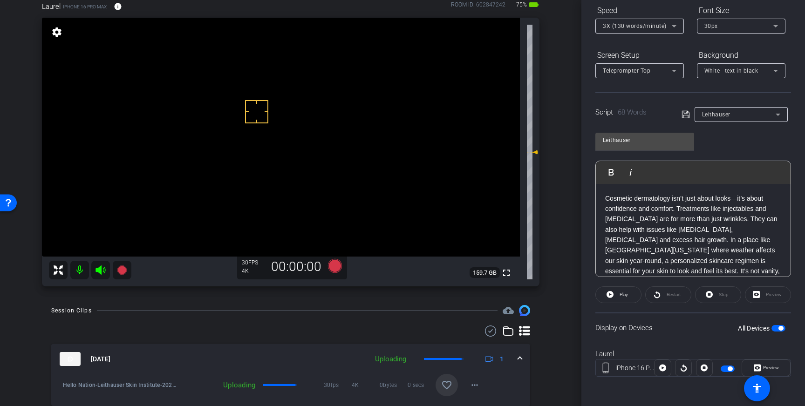
click at [451, 384] on mat-icon "favorite_border" at bounding box center [446, 385] width 11 height 11
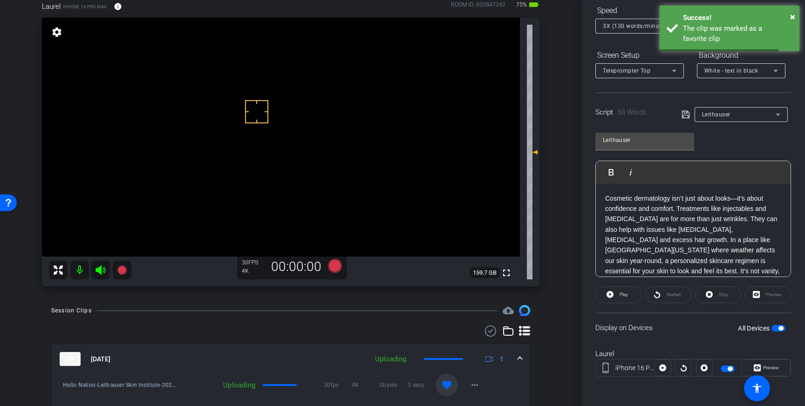
click at [523, 357] on mat-expansion-panel-header "Aug 19, 2025 Uploading 1" at bounding box center [290, 359] width 479 height 30
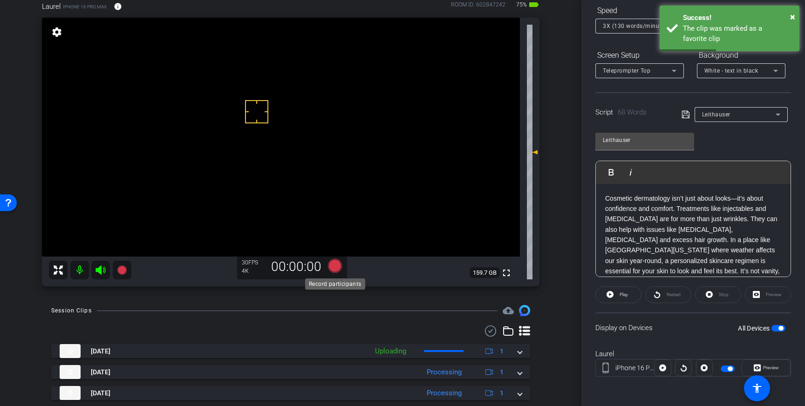
drag, startPoint x: 333, startPoint y: 264, endPoint x: 344, endPoint y: 265, distance: 11.7
click at [344, 265] on icon at bounding box center [335, 266] width 22 height 17
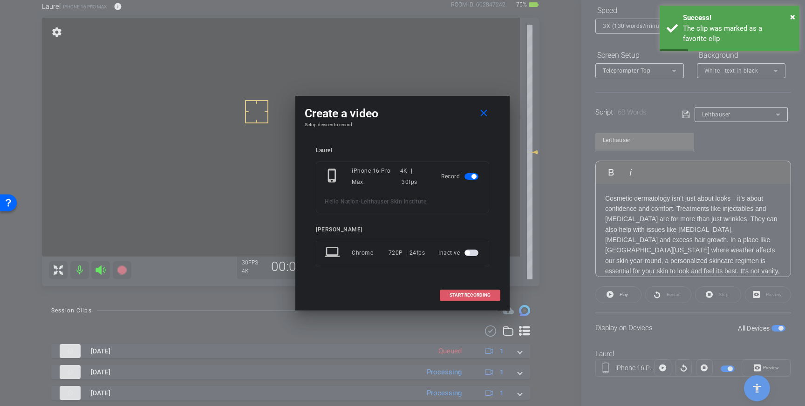
click at [479, 292] on span at bounding box center [470, 295] width 60 height 22
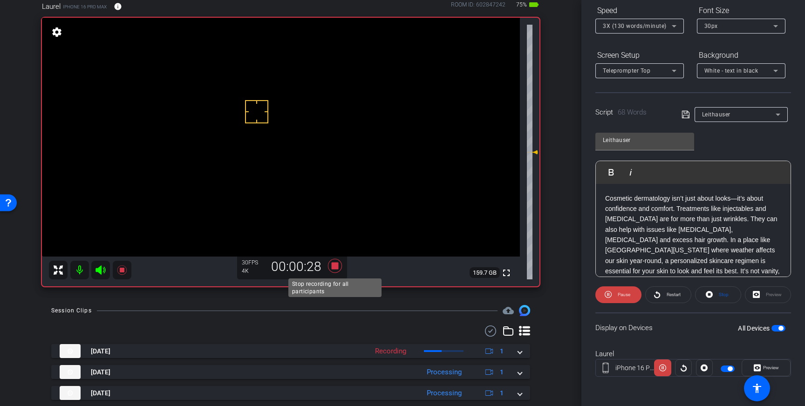
click at [335, 268] on icon at bounding box center [335, 266] width 14 height 14
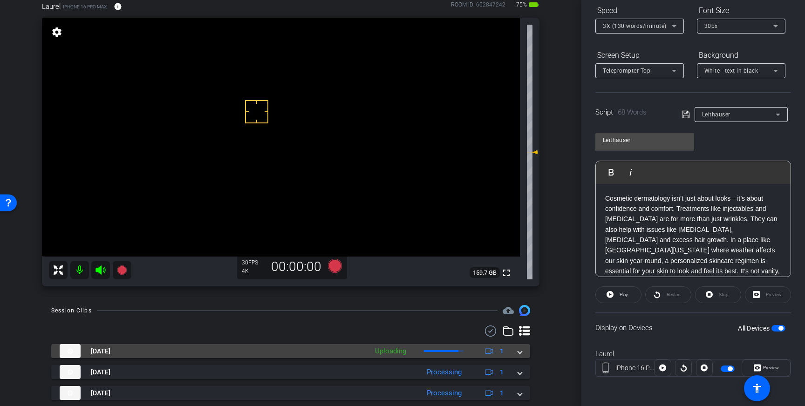
click at [523, 353] on mat-expansion-panel-header "Aug 19, 2025 Uploading 1" at bounding box center [290, 351] width 479 height 14
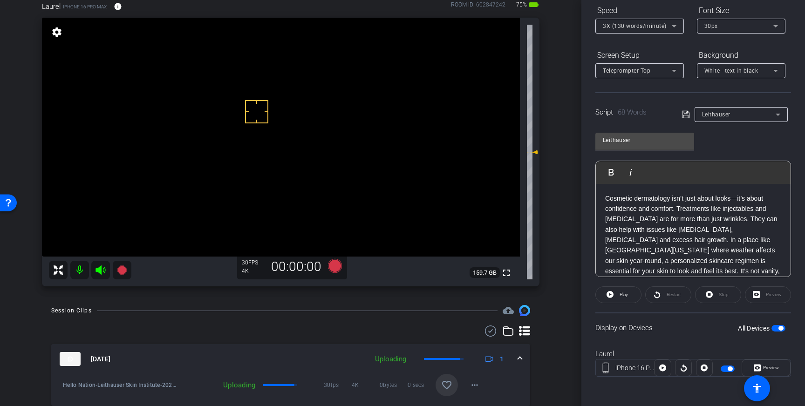
click at [448, 384] on mat-icon "favorite_border" at bounding box center [446, 385] width 11 height 11
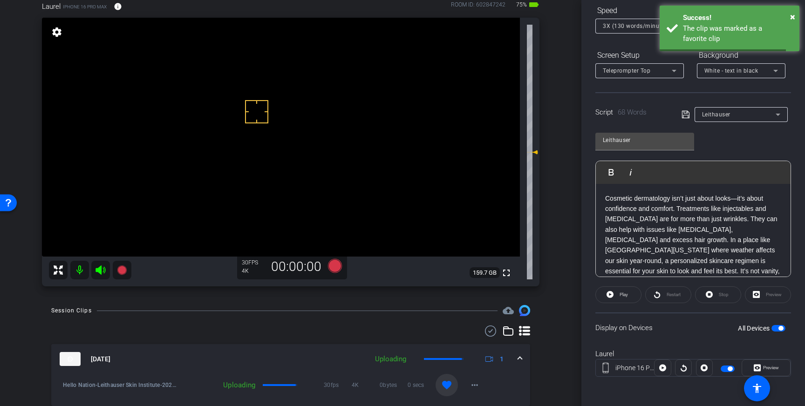
click at [520, 360] on span at bounding box center [520, 359] width 4 height 10
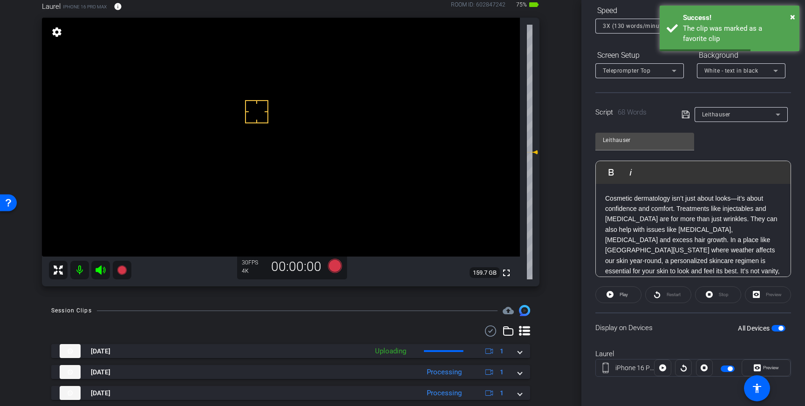
click at [780, 328] on span "button" at bounding box center [780, 328] width 5 height 5
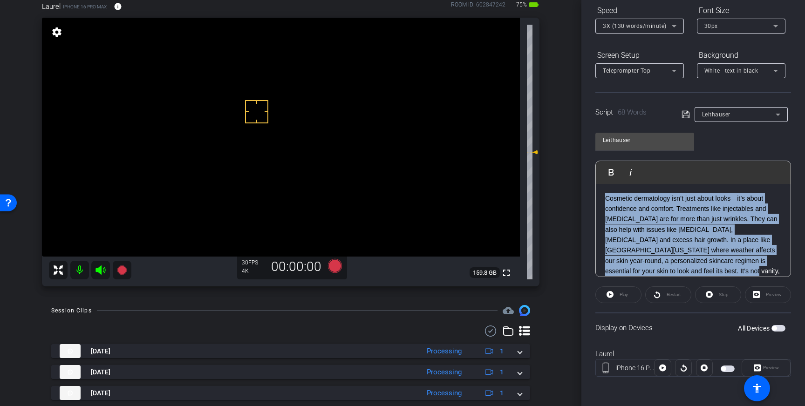
drag, startPoint x: 663, startPoint y: 271, endPoint x: 602, endPoint y: 195, distance: 96.7
click at [602, 195] on div "Cosmetic dermatology isn’t just about looks—it’s about confidence and comfort. …" at bounding box center [693, 240] width 195 height 113
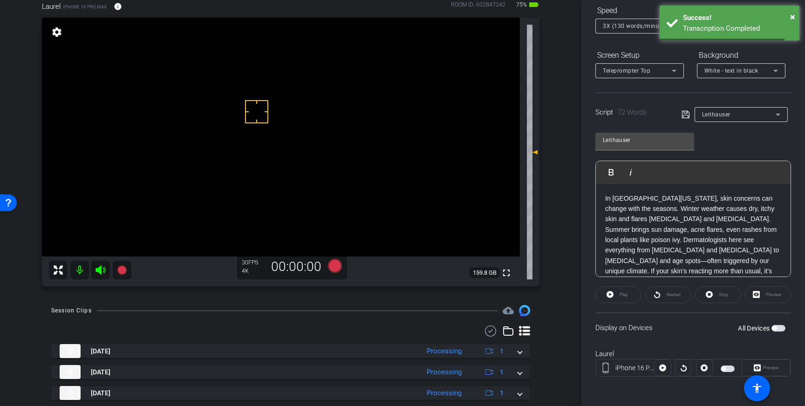
scroll to position [10, 0]
click at [683, 115] on icon at bounding box center [685, 114] width 8 height 11
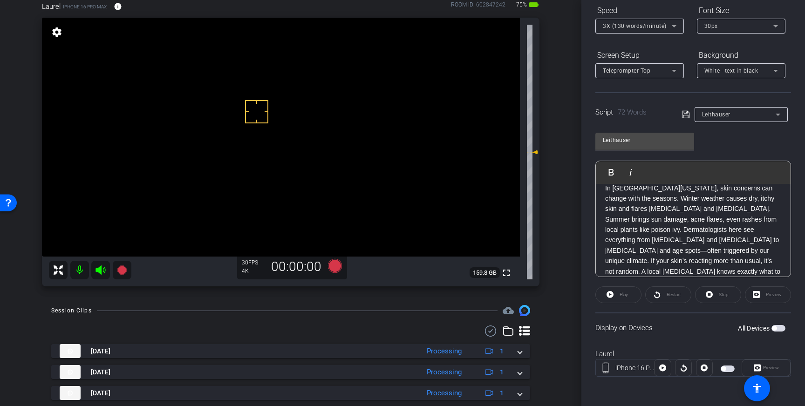
click at [777, 327] on span "button" at bounding box center [778, 328] width 14 height 7
click at [623, 296] on span "Play" at bounding box center [623, 294] width 8 height 5
click at [716, 293] on span "Stop" at bounding box center [722, 294] width 12 height 13
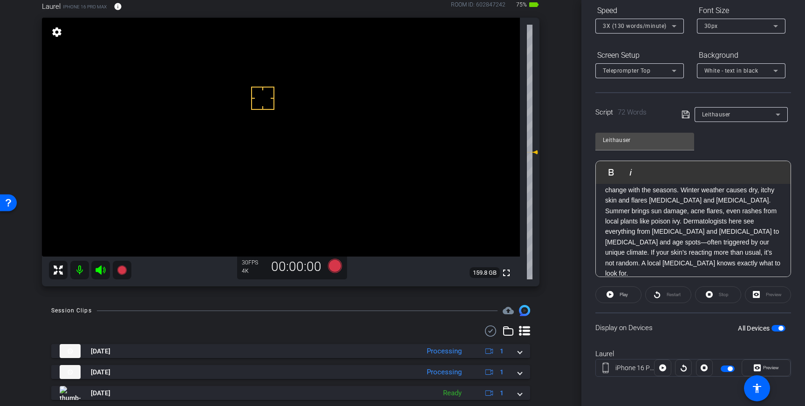
scroll to position [19, 0]
drag, startPoint x: 630, startPoint y: 230, endPoint x: 749, endPoint y: 222, distance: 120.0
click at [749, 222] on p "In Northern Michigan, skin concerns can change with the seasons. Winter weather…" at bounding box center [693, 226] width 176 height 104
click at [631, 231] on p "In Northern Michigan, skin concerns can change with the seasons. Winter weather…" at bounding box center [693, 226] width 176 height 104
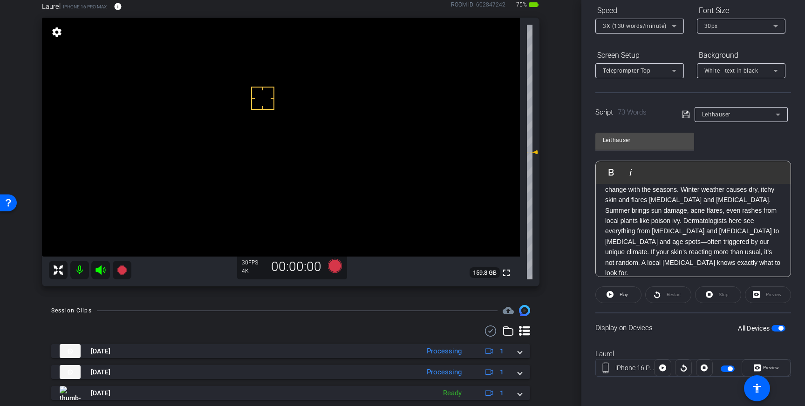
click at [685, 116] on icon at bounding box center [685, 114] width 8 height 11
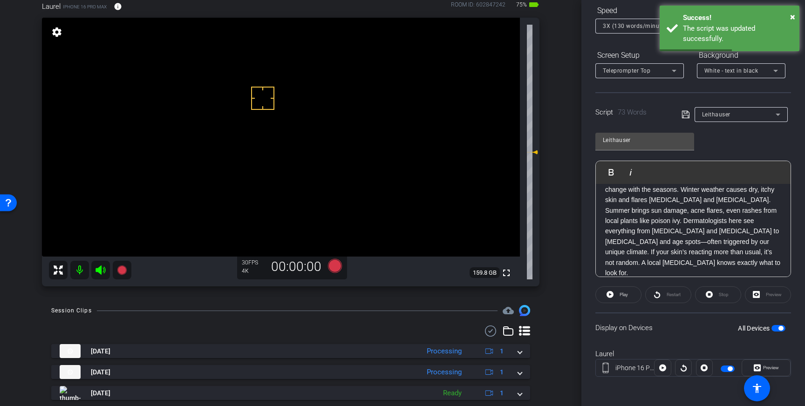
click at [777, 326] on span "button" at bounding box center [778, 328] width 14 height 7
click at [780, 327] on span "button" at bounding box center [778, 328] width 14 height 7
click at [684, 115] on icon at bounding box center [684, 114] width 7 height 7
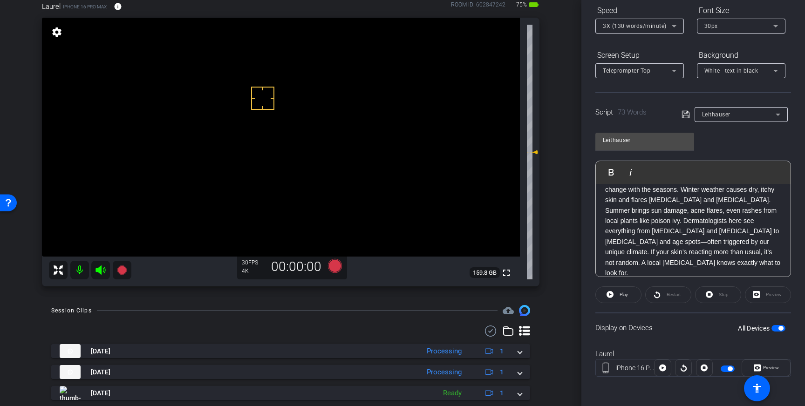
scroll to position [0, 0]
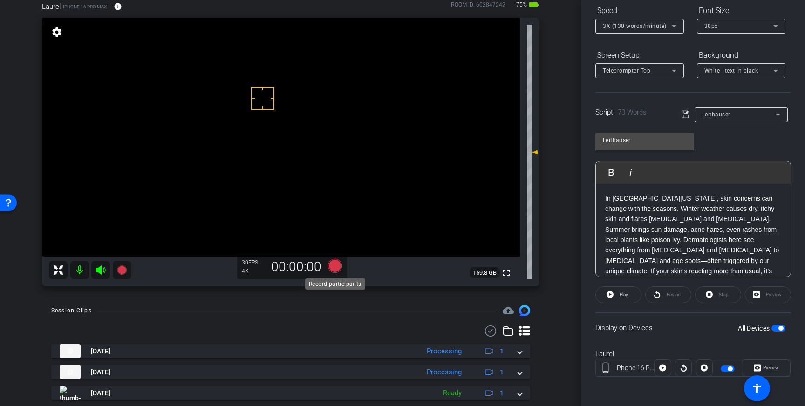
click at [336, 268] on icon at bounding box center [335, 266] width 14 height 14
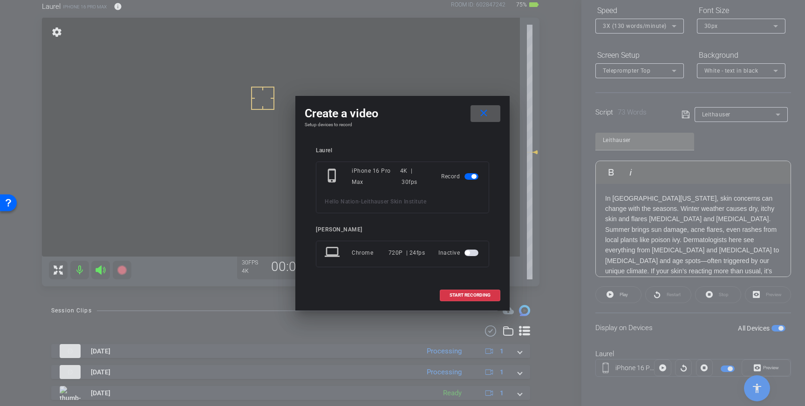
drag, startPoint x: 461, startPoint y: 298, endPoint x: 535, endPoint y: 262, distance: 82.3
click at [461, 298] on span "START RECORDING" at bounding box center [469, 295] width 41 height 5
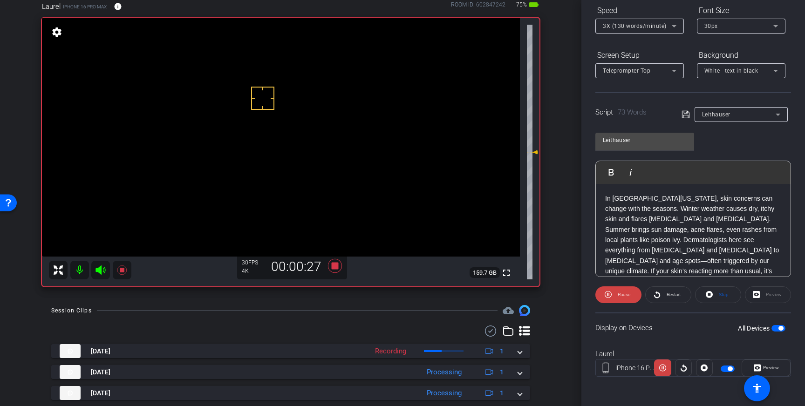
scroll to position [19, 0]
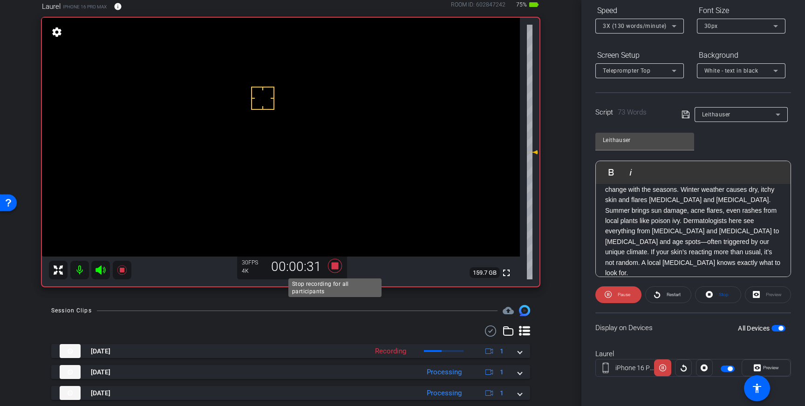
click at [336, 267] on icon at bounding box center [335, 266] width 14 height 14
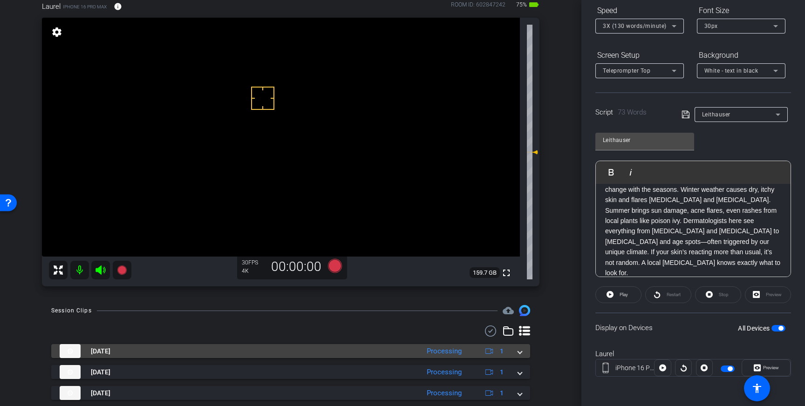
click at [519, 352] on span at bounding box center [520, 351] width 4 height 10
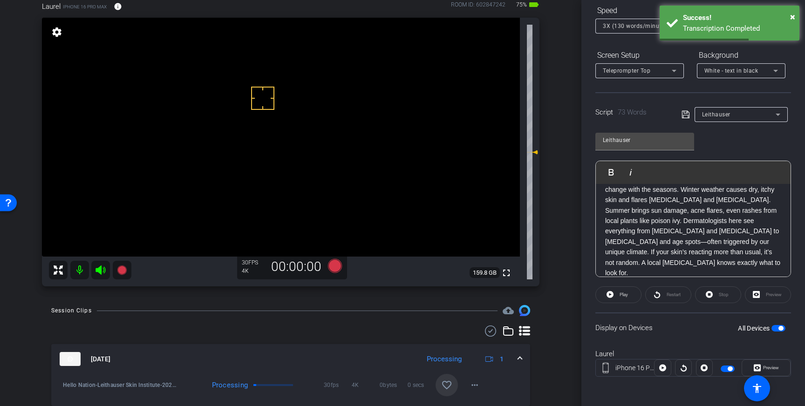
drag, startPoint x: 262, startPoint y: 132, endPoint x: 276, endPoint y: 129, distance: 14.6
drag, startPoint x: 277, startPoint y: 110, endPoint x: 276, endPoint y: 115, distance: 4.7
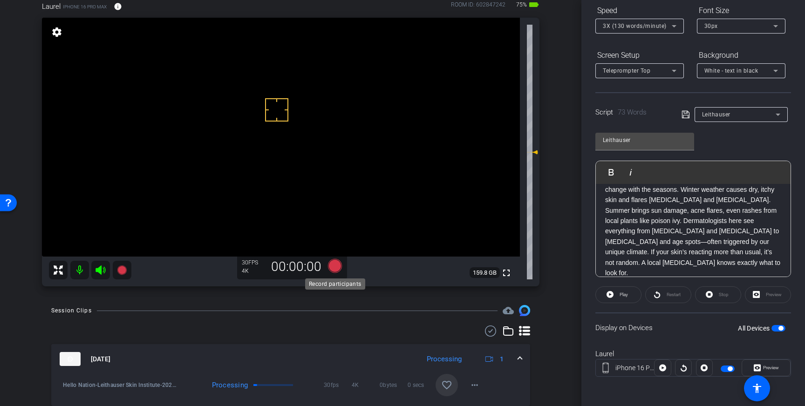
click at [335, 270] on icon at bounding box center [335, 266] width 14 height 14
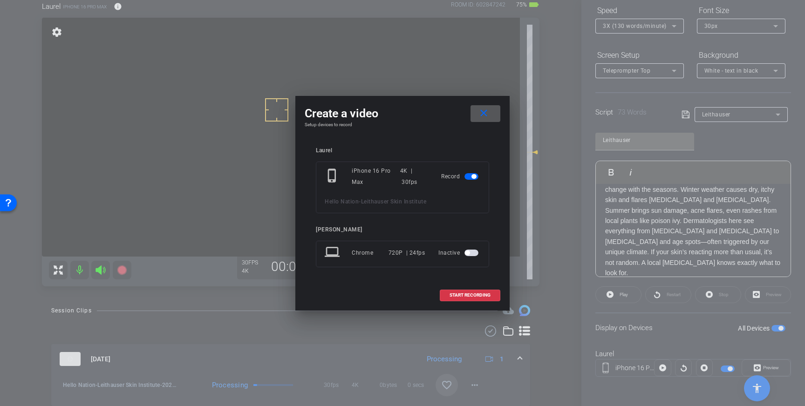
drag, startPoint x: 465, startPoint y: 294, endPoint x: 516, endPoint y: 255, distance: 64.5
click at [466, 293] on span "START RECORDING" at bounding box center [469, 295] width 41 height 5
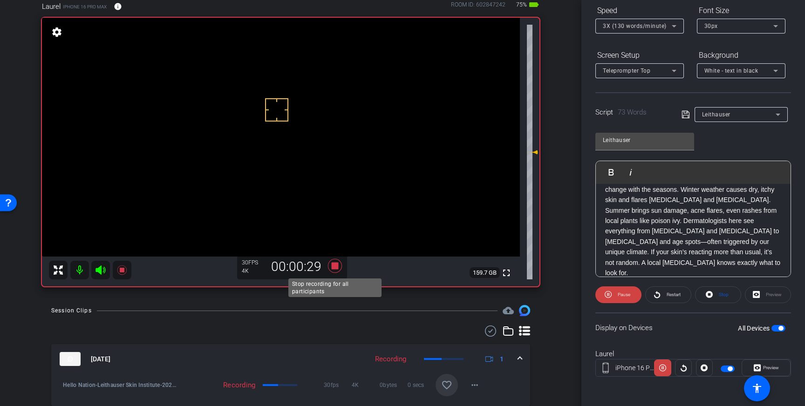
click at [332, 269] on icon at bounding box center [335, 266] width 14 height 14
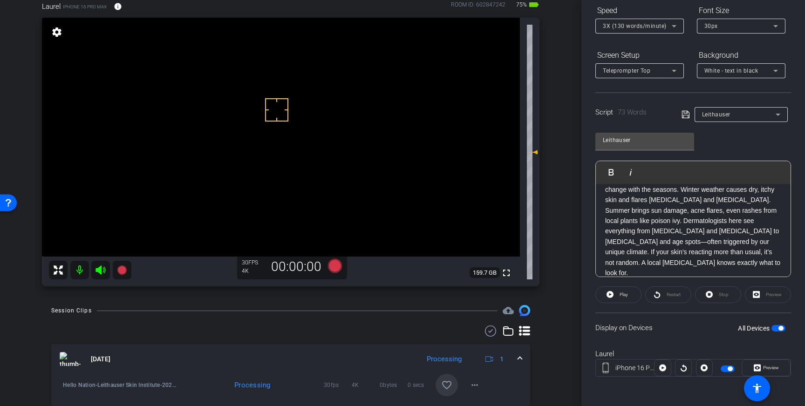
click at [450, 388] on mat-icon "favorite_border" at bounding box center [446, 385] width 11 height 11
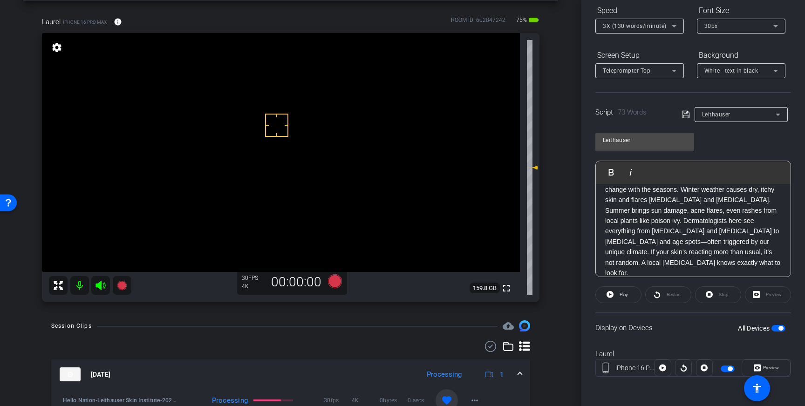
scroll to position [37, 0]
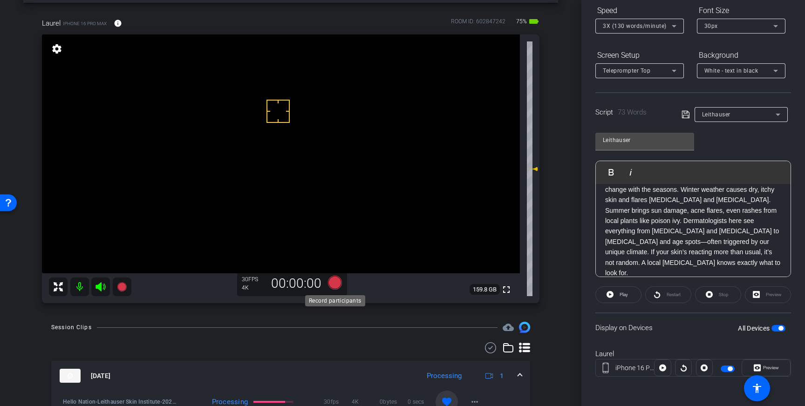
click at [334, 281] on icon at bounding box center [335, 283] width 14 height 14
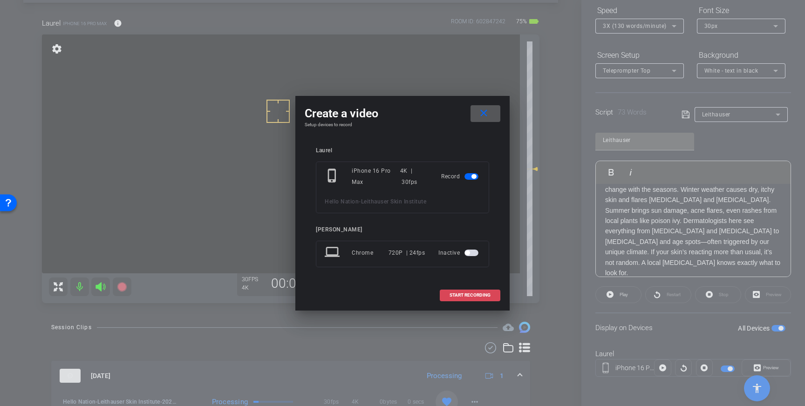
click at [474, 292] on span at bounding box center [470, 295] width 60 height 22
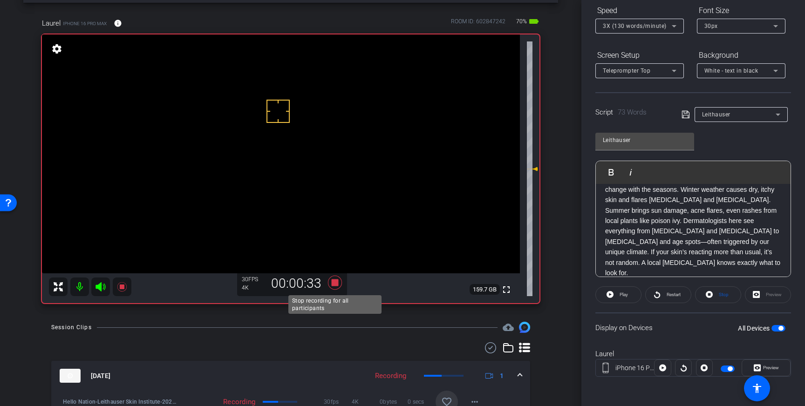
click at [338, 282] on icon at bounding box center [335, 283] width 14 height 14
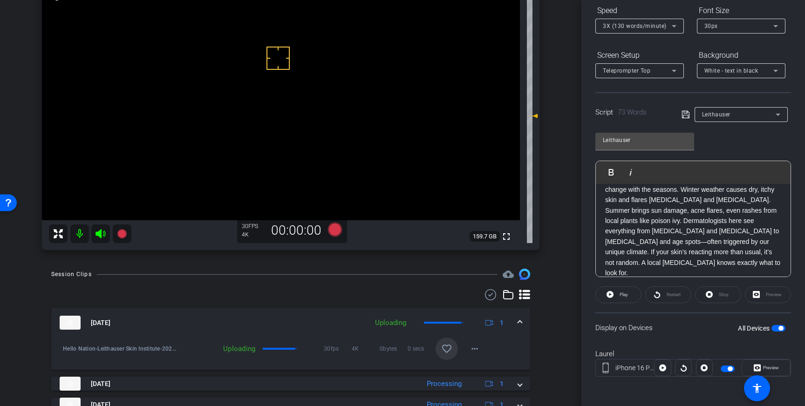
scroll to position [96, 0]
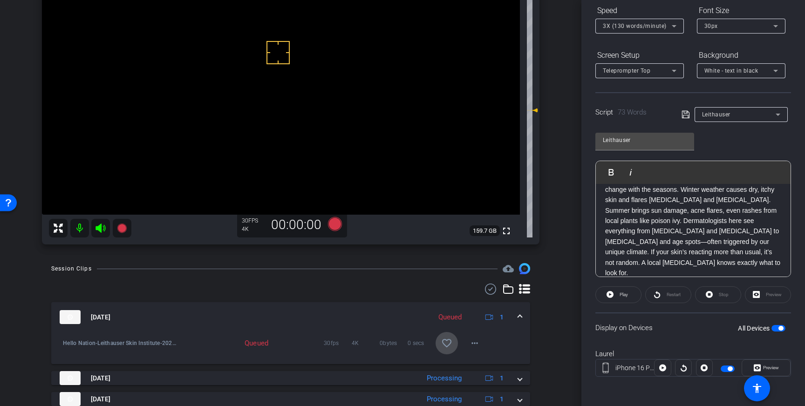
click at [447, 345] on mat-icon "favorite_border" at bounding box center [446, 343] width 11 height 11
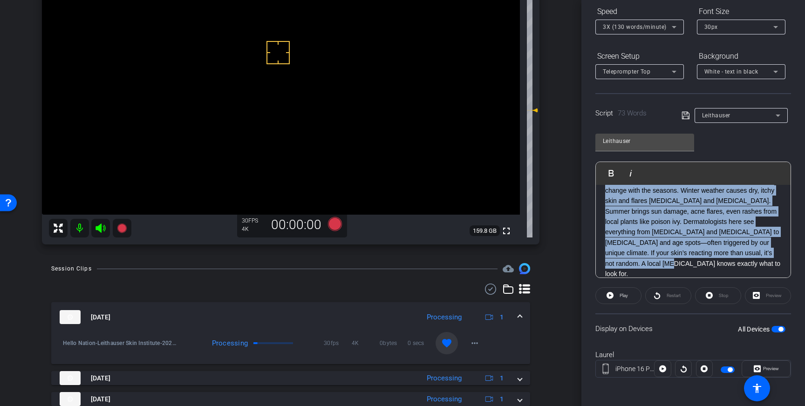
scroll to position [0, 0]
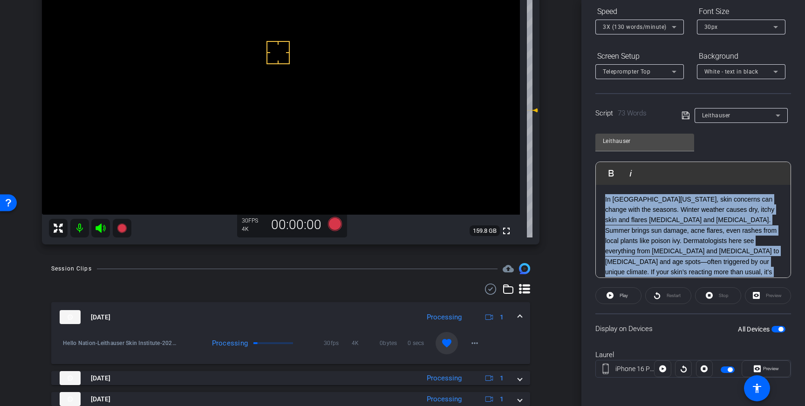
drag, startPoint x: 601, startPoint y: 230, endPoint x: 597, endPoint y: 182, distance: 47.7
click at [597, 182] on div "Play Play from this location Play Selected Play and display the selected text o…" at bounding box center [693, 220] width 196 height 116
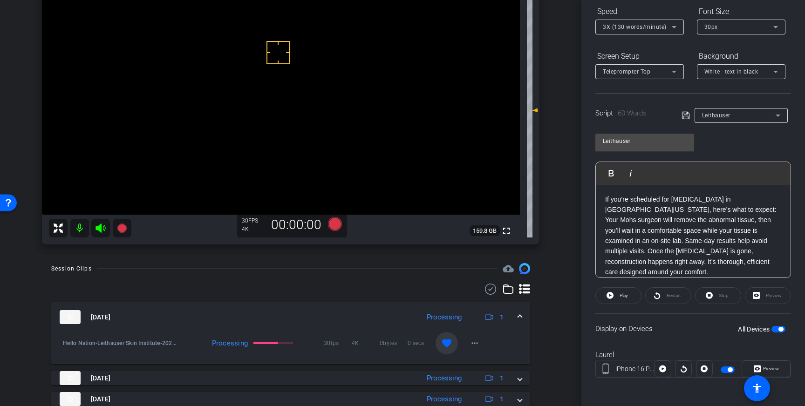
click at [684, 115] on icon at bounding box center [685, 115] width 8 height 11
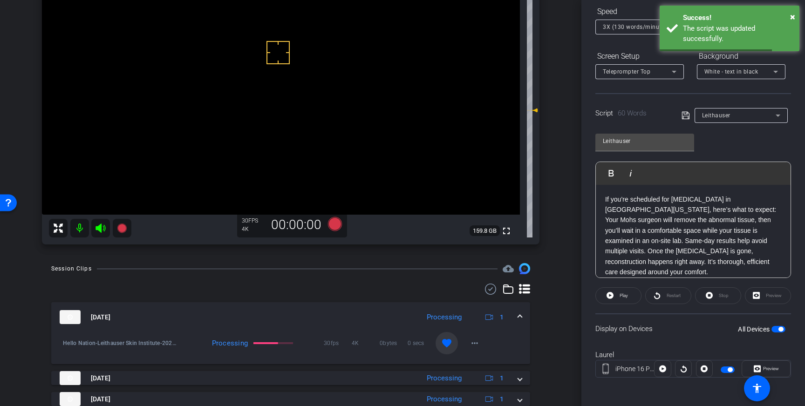
click at [779, 328] on span "button" at bounding box center [780, 329] width 5 height 5
click at [779, 329] on span "button" at bounding box center [778, 329] width 14 height 7
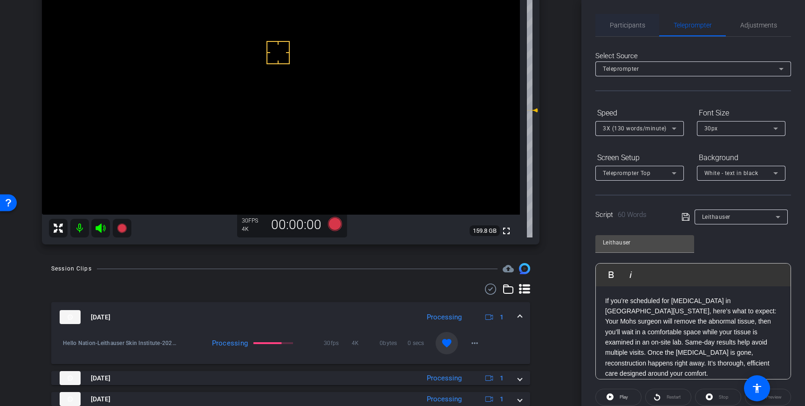
click at [629, 27] on span "Participants" at bounding box center [627, 25] width 35 height 7
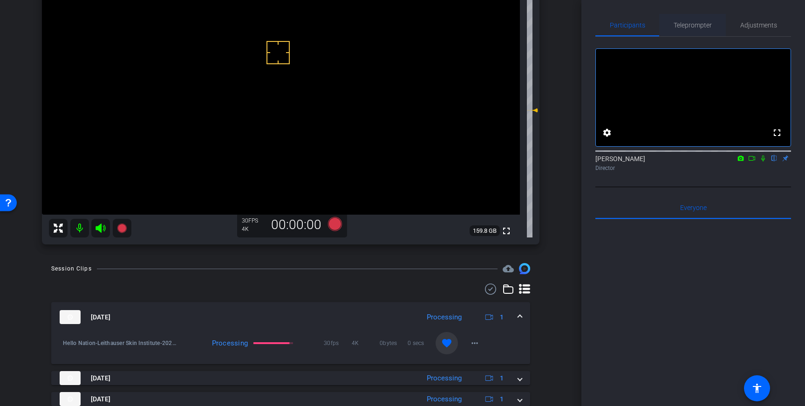
click at [691, 26] on span "Teleprompter" at bounding box center [692, 25] width 38 height 7
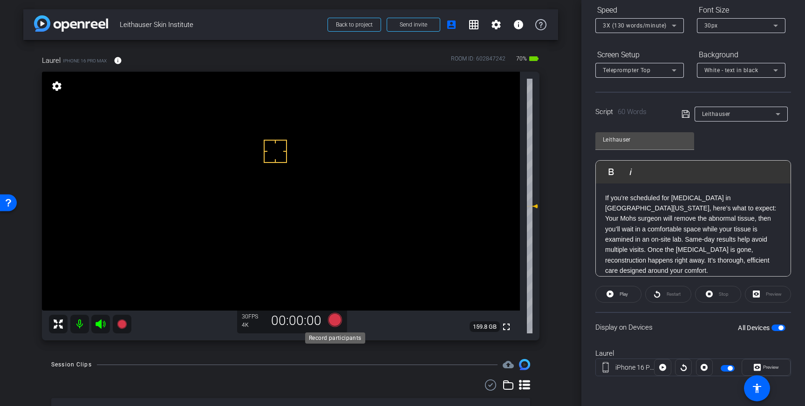
click at [336, 319] on icon at bounding box center [335, 320] width 14 height 14
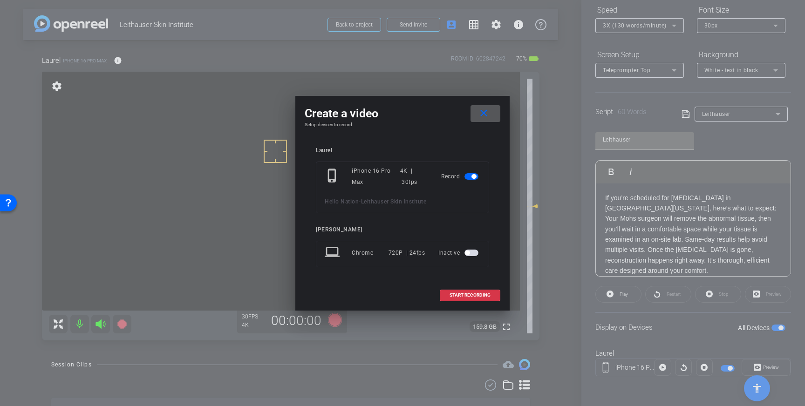
drag, startPoint x: 475, startPoint y: 291, endPoint x: 547, endPoint y: 239, distance: 88.7
click at [481, 289] on span at bounding box center [470, 295] width 60 height 22
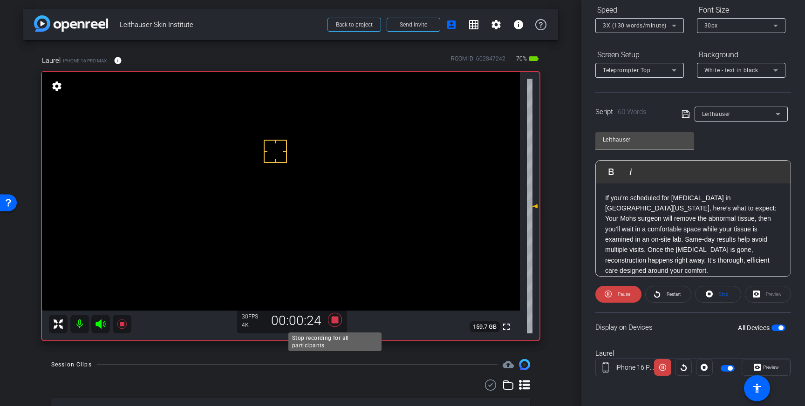
click at [335, 320] on icon at bounding box center [335, 320] width 14 height 14
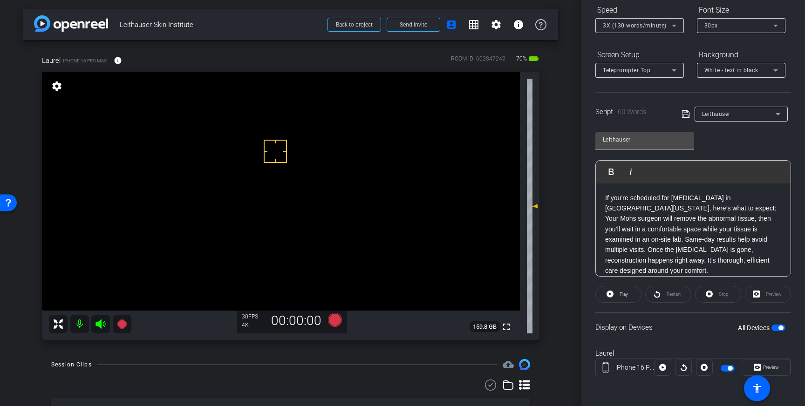
click at [781, 328] on span "button" at bounding box center [780, 328] width 5 height 5
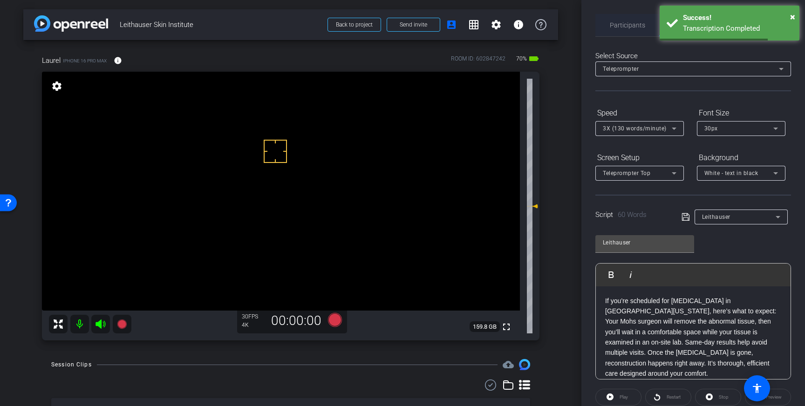
click at [625, 27] on span "Participants" at bounding box center [627, 25] width 35 height 7
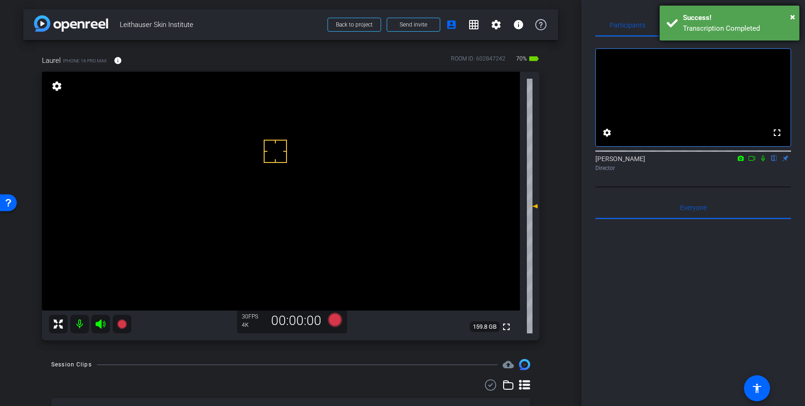
click at [734, 31] on div "Transcription Completed" at bounding box center [737, 28] width 109 height 11
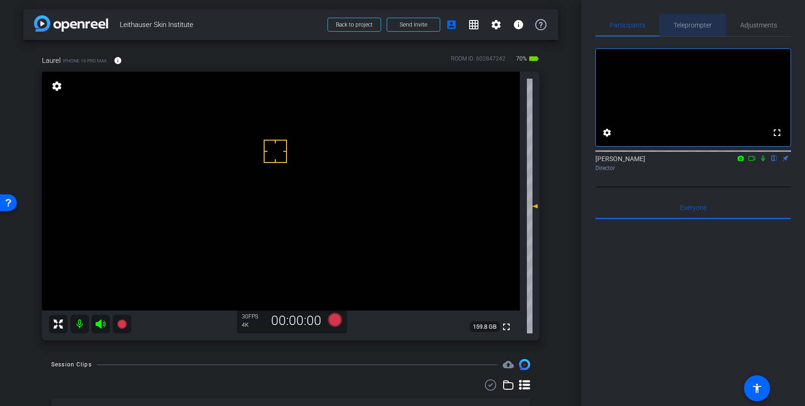
click at [697, 24] on span "Teleprompter" at bounding box center [692, 25] width 38 height 7
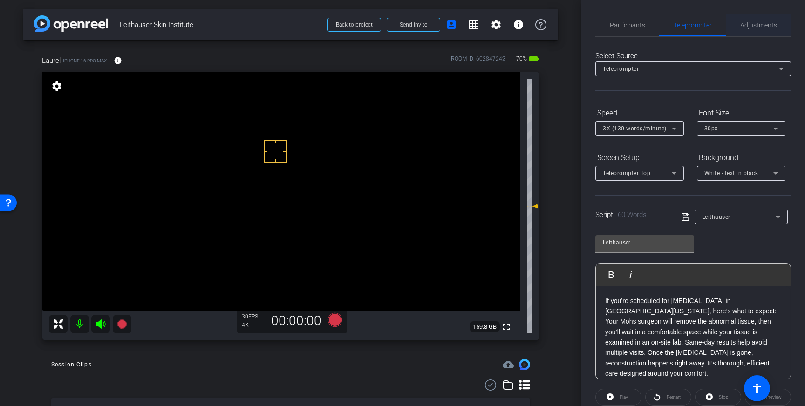
drag, startPoint x: 756, startPoint y: 25, endPoint x: 756, endPoint y: 35, distance: 10.2
click at [756, 25] on span "Adjustments" at bounding box center [758, 25] width 37 height 7
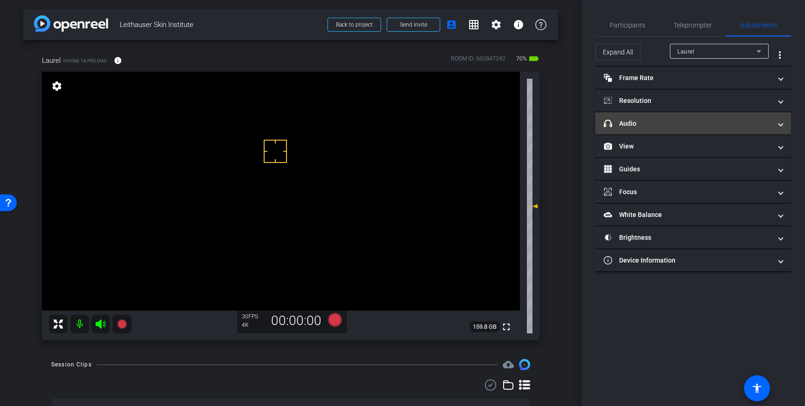
click at [737, 114] on mat-expansion-panel-header "headphone icon Audio" at bounding box center [693, 123] width 196 height 22
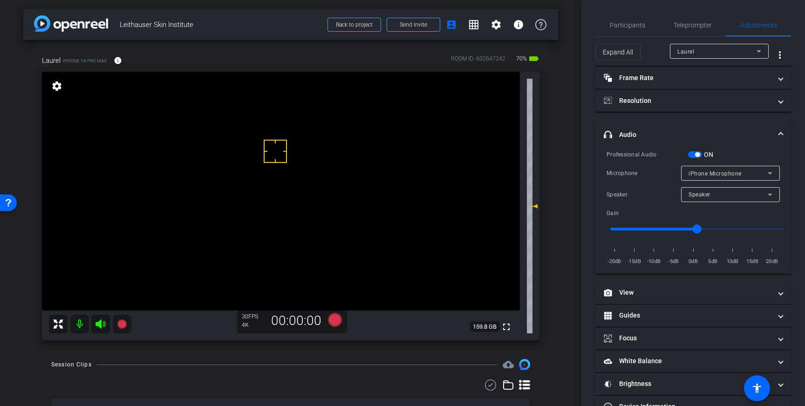
click at [699, 156] on span "button" at bounding box center [695, 154] width 14 height 7
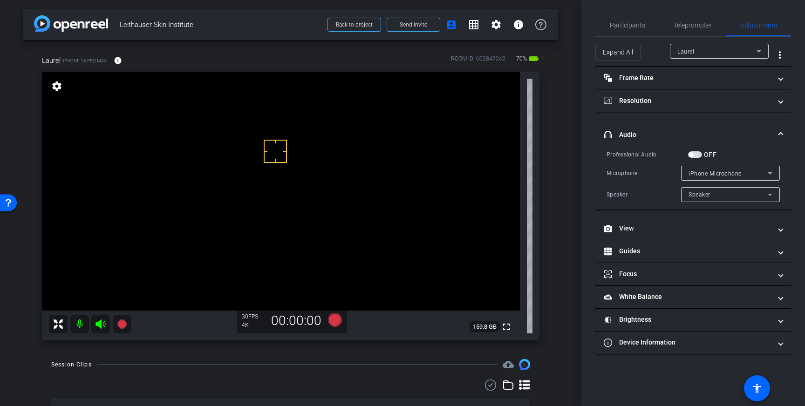
click at [777, 132] on span "headphone icon Audio" at bounding box center [691, 135] width 175 height 10
